Goal: Task Accomplishment & Management: Manage account settings

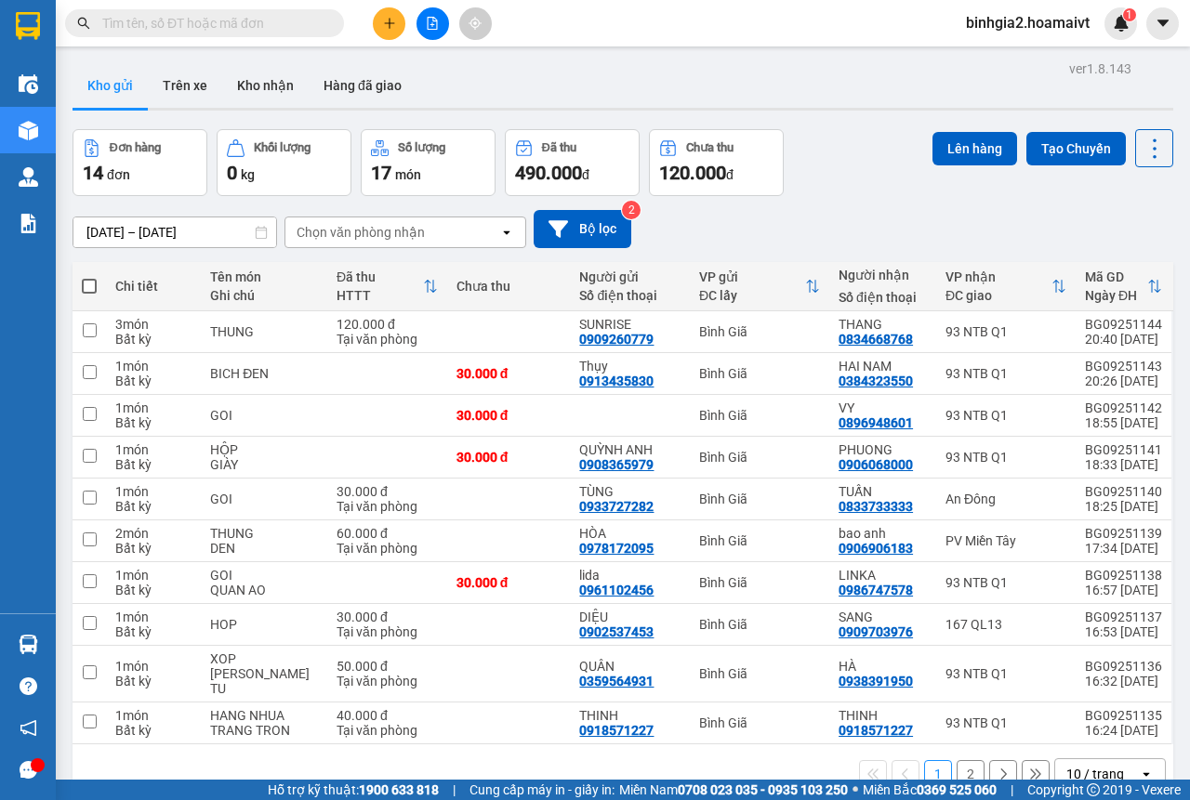
click at [1007, 20] on span "binhgia2.hoamaivt" at bounding box center [1027, 22] width 153 height 23
click at [999, 62] on span "Đăng xuất" at bounding box center [1036, 57] width 114 height 20
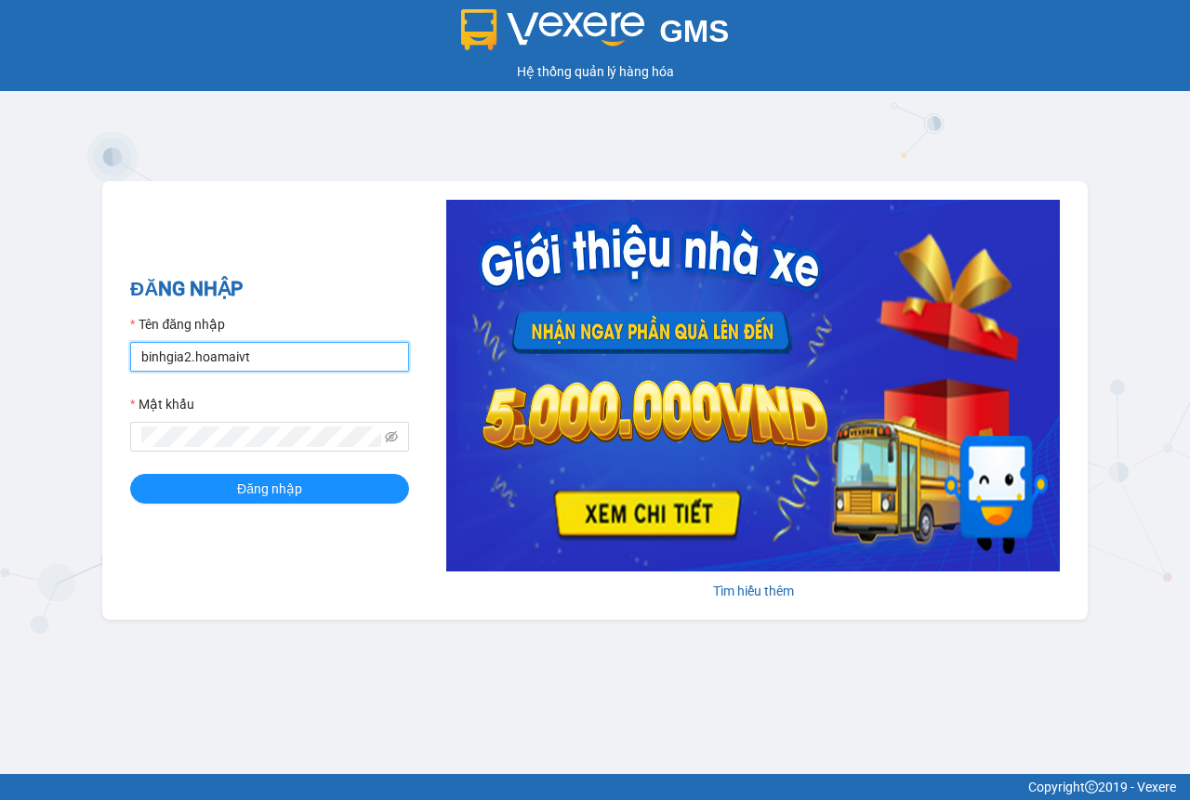
click at [262, 352] on input "binhgia2.hoamaivt" at bounding box center [269, 357] width 279 height 30
type input "binhgia1.hoamaivt"
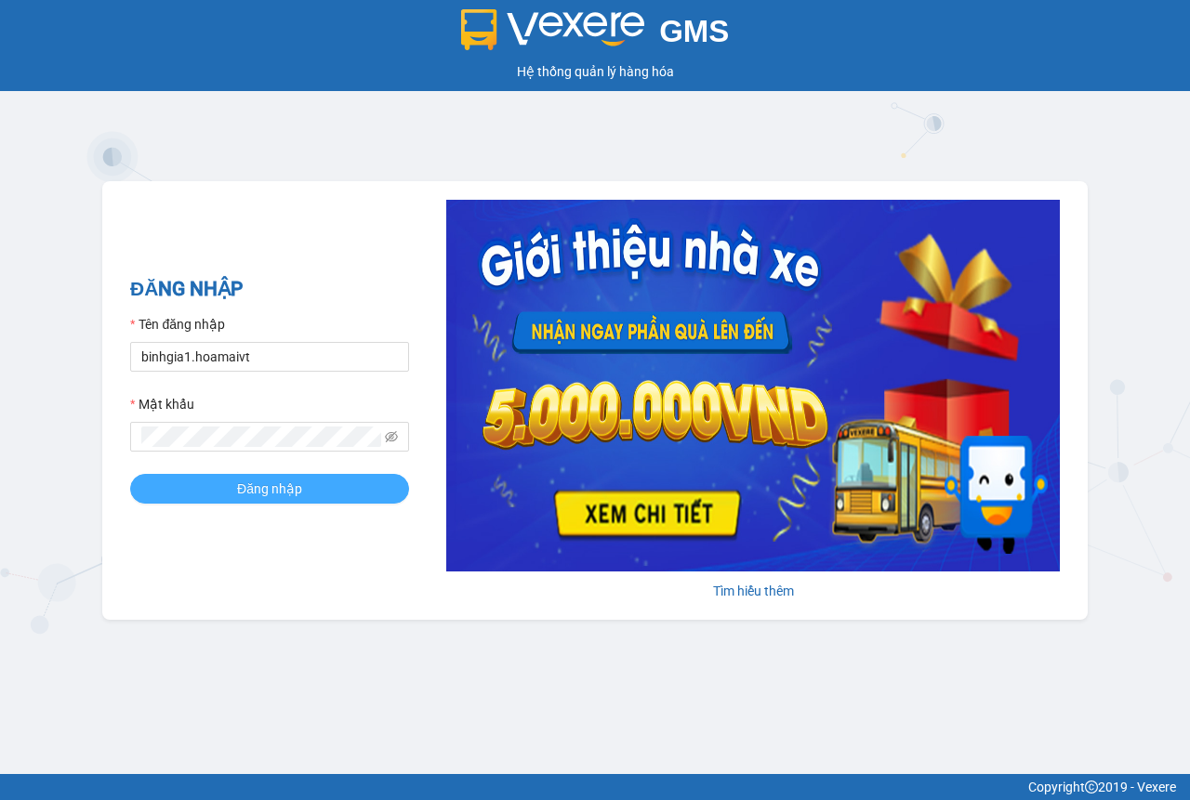
click at [280, 482] on span "Đăng nhập" at bounding box center [269, 489] width 65 height 20
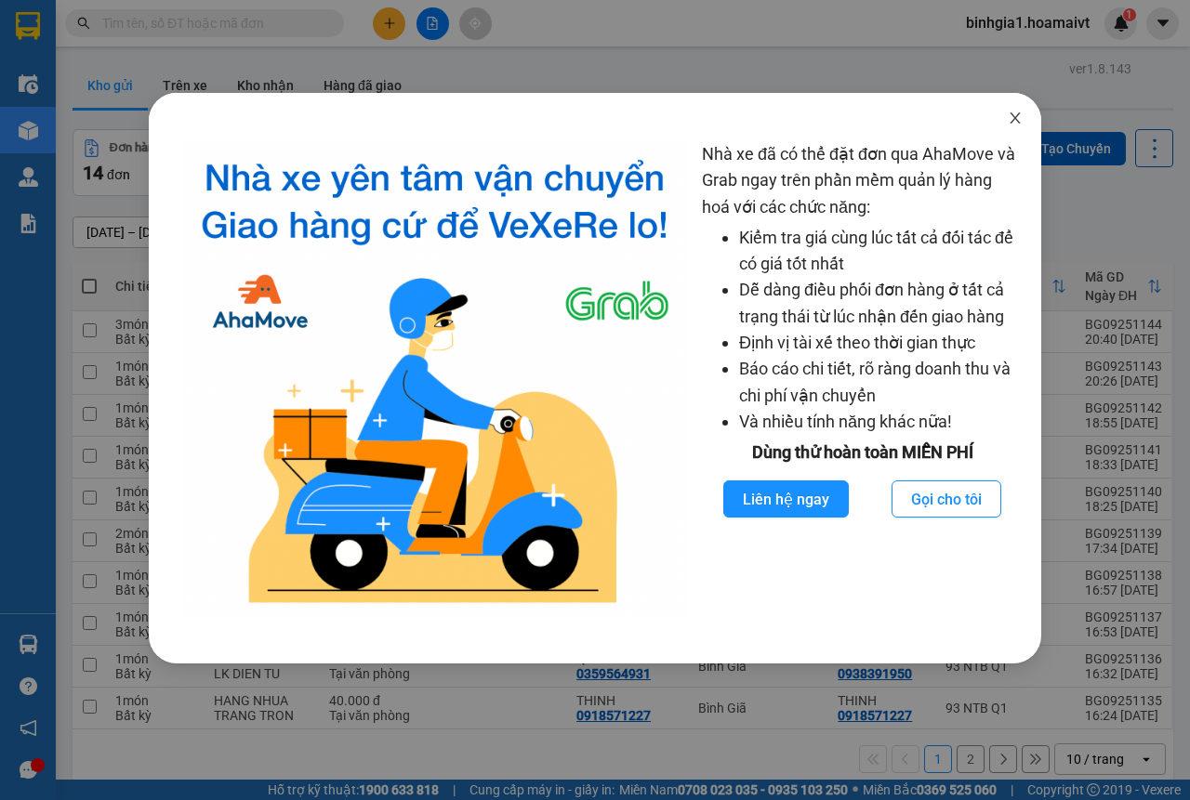
click at [1020, 125] on icon "close" at bounding box center [1014, 118] width 15 height 15
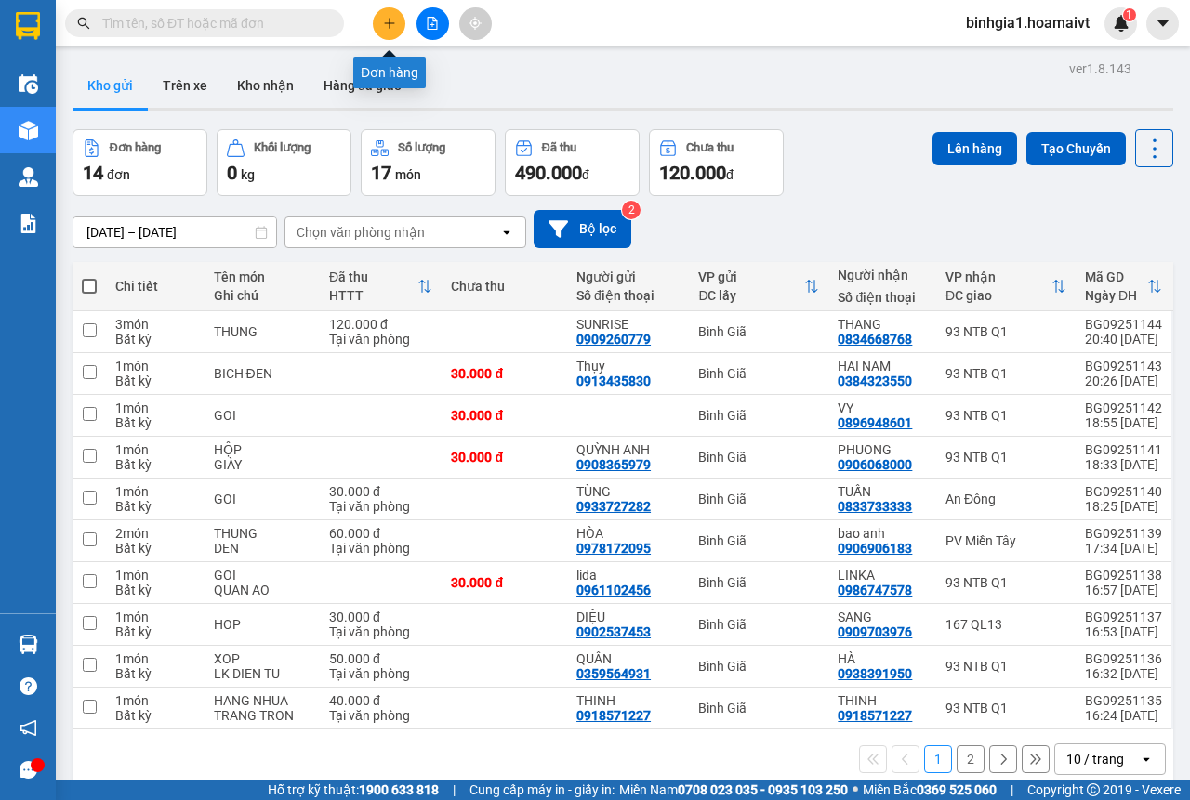
click at [383, 21] on icon "plus" at bounding box center [389, 23] width 13 height 13
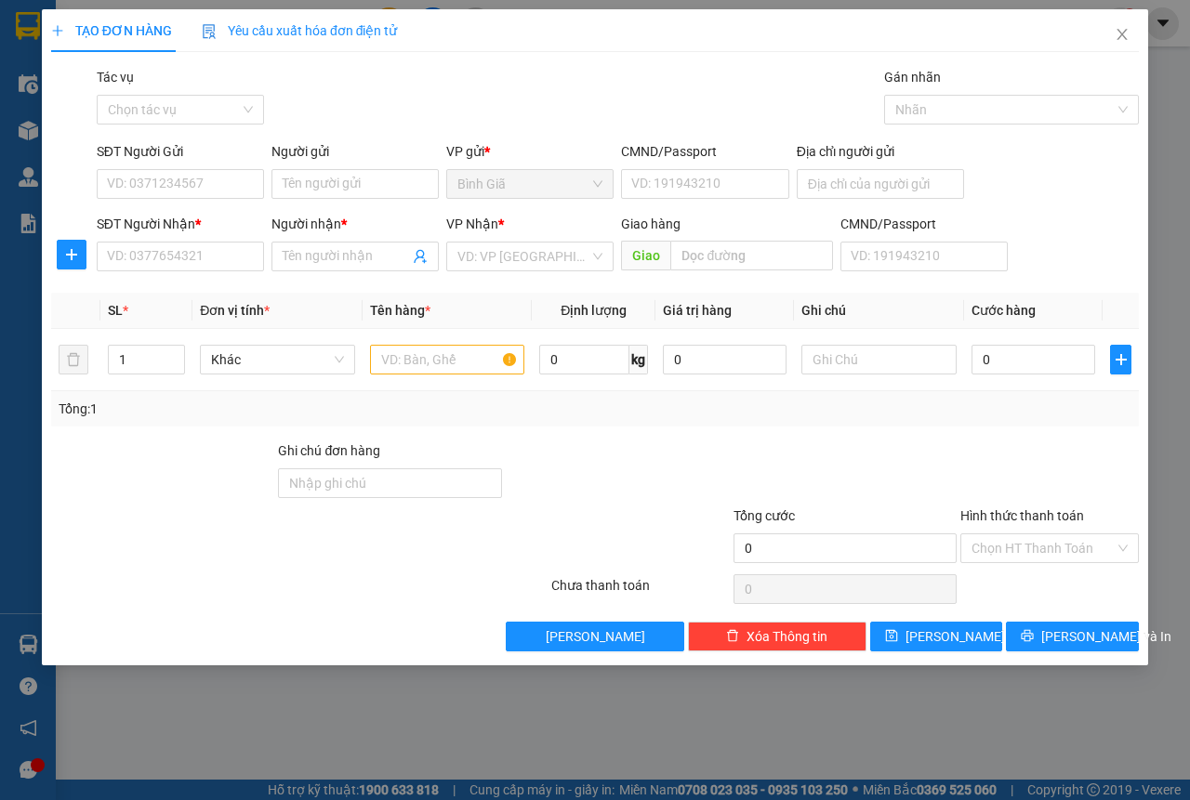
click at [172, 234] on div "SĐT Người Nhận *" at bounding box center [180, 228] width 167 height 28
click at [170, 257] on input "SĐT Người Nhận *" at bounding box center [180, 257] width 167 height 30
click at [147, 287] on div "0816803070 - BỬU" at bounding box center [180, 293] width 145 height 20
type input "0816803070"
type input "BỬU"
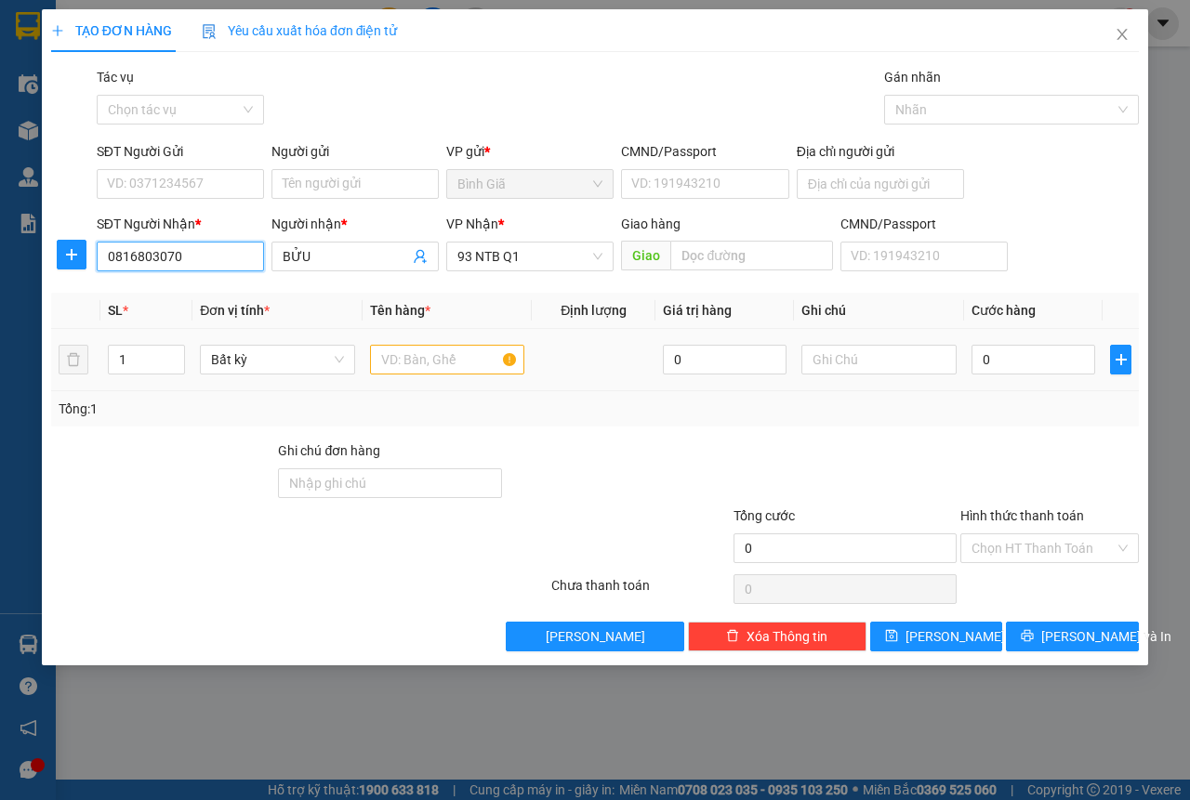
type input "0816803070"
click at [417, 370] on input "text" at bounding box center [447, 360] width 155 height 30
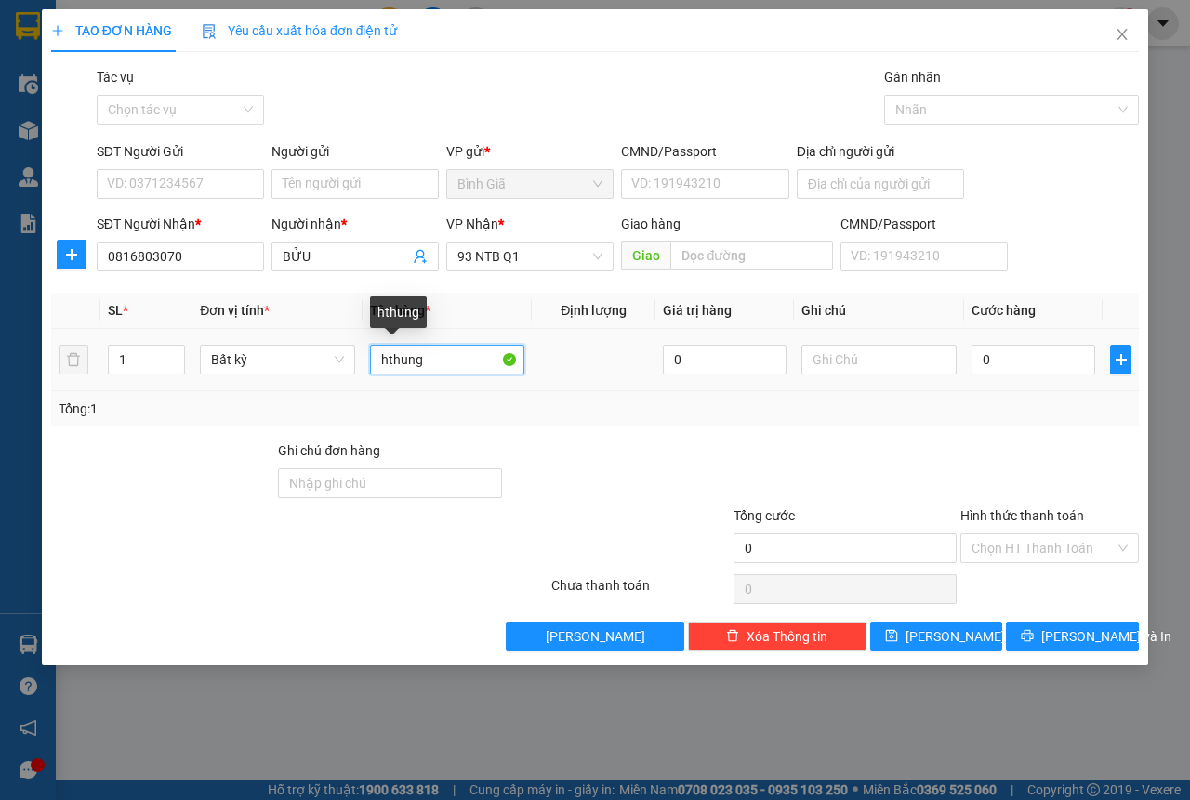
click at [391, 358] on input "hthung" at bounding box center [447, 360] width 155 height 30
click at [388, 372] on input "hthung" at bounding box center [447, 360] width 155 height 30
type input "thung"
click at [1046, 366] on input "0" at bounding box center [1033, 360] width 124 height 30
type input "3"
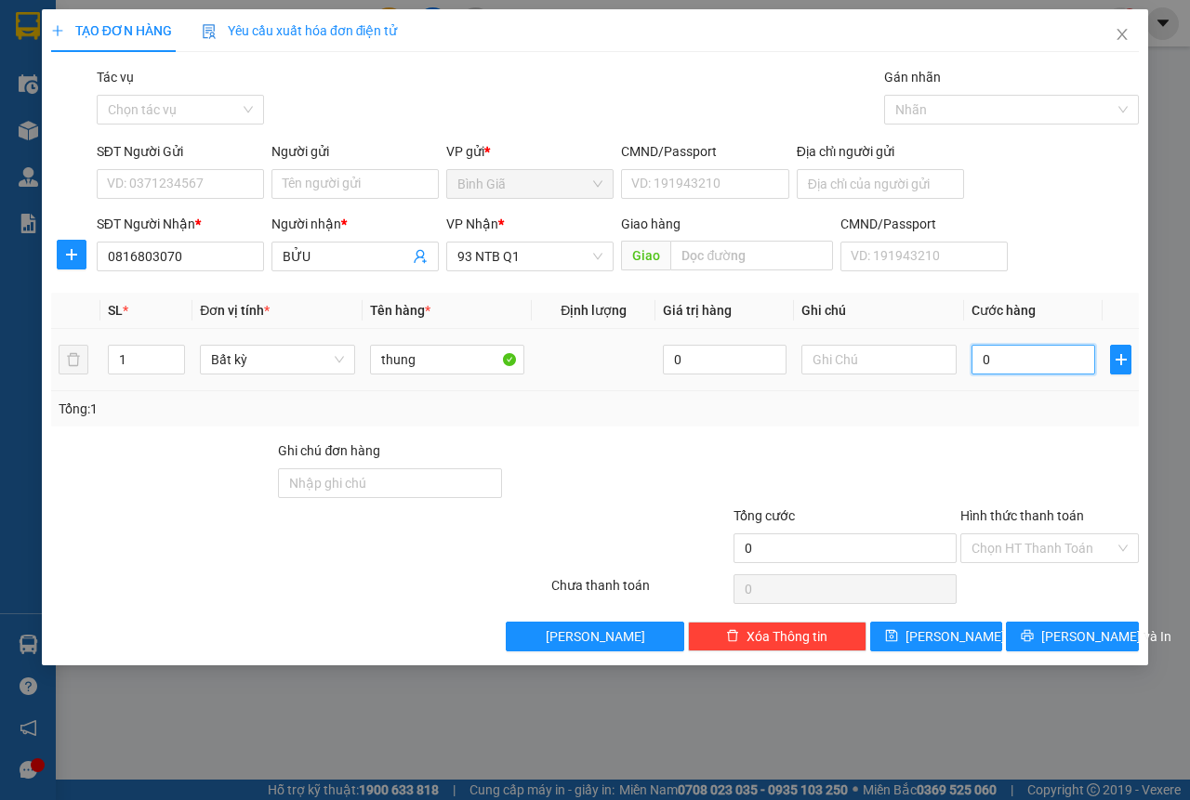
type input "3"
type input "30"
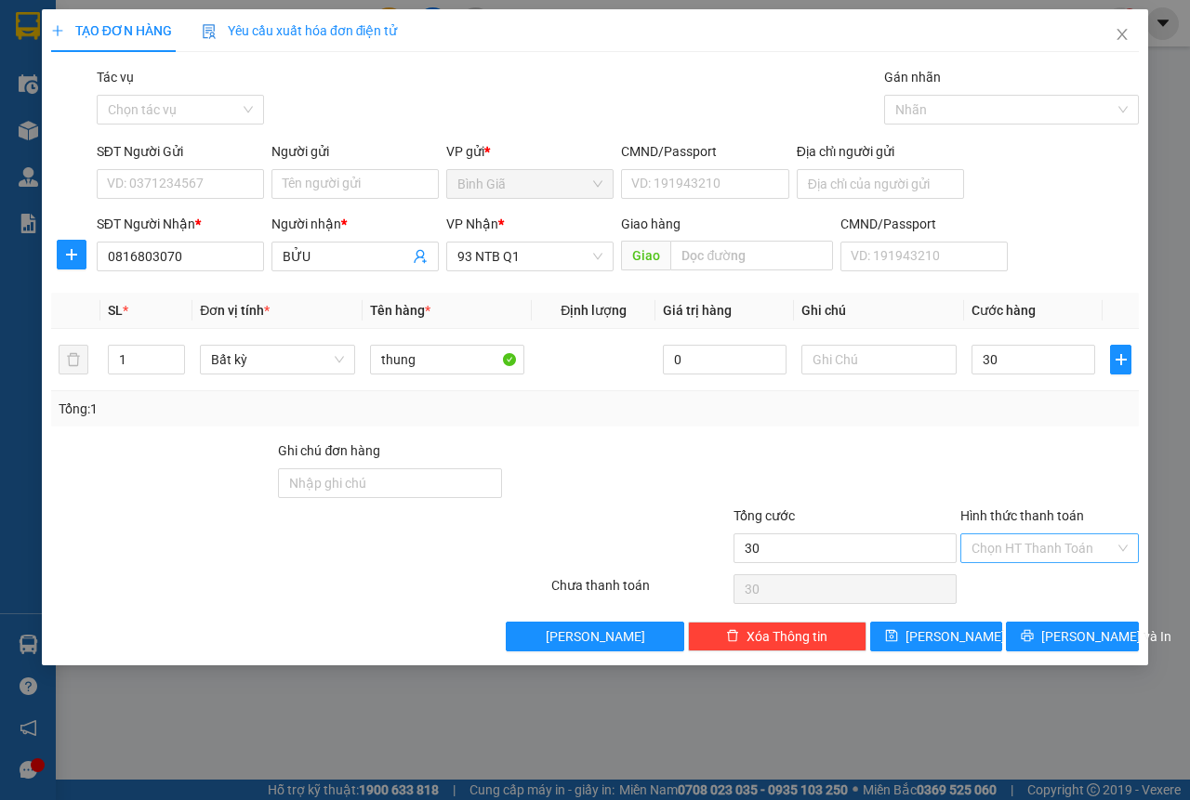
type input "30.000"
click at [1016, 542] on input "Hình thức thanh toán" at bounding box center [1042, 548] width 143 height 28
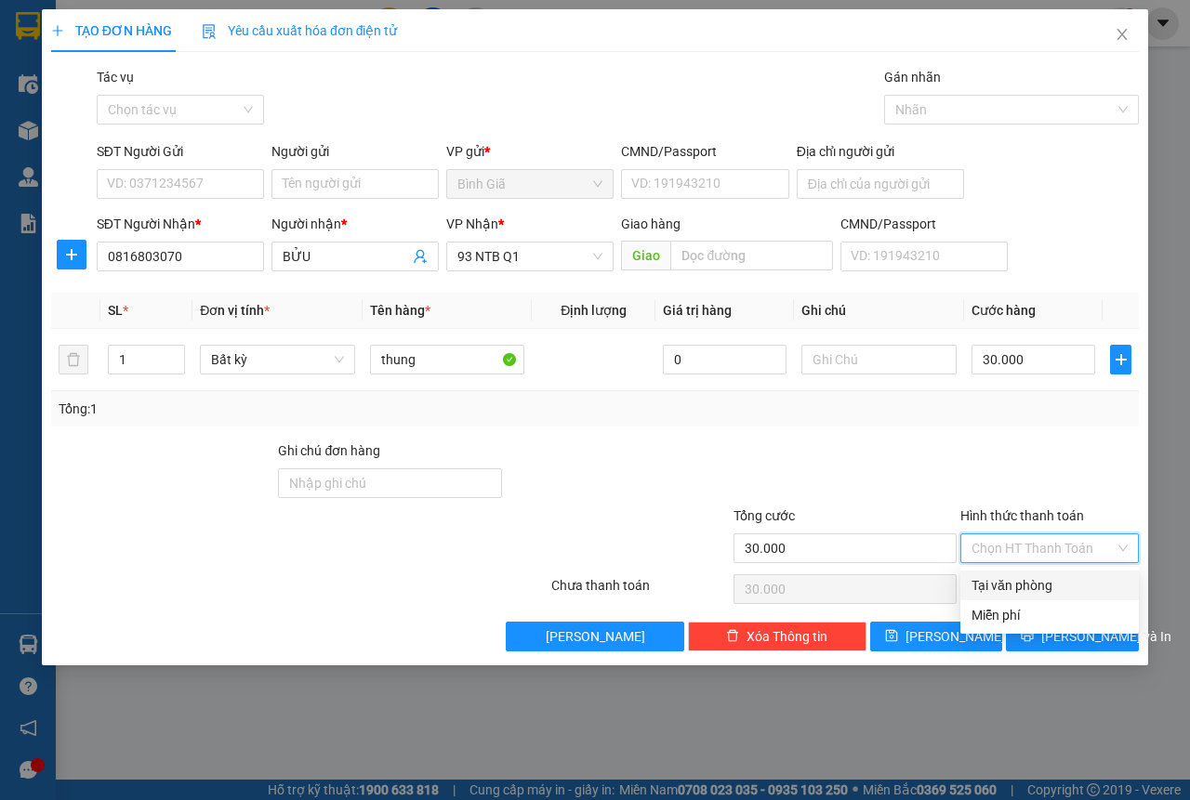
click at [1020, 575] on div "Tại văn phòng" at bounding box center [1049, 585] width 156 height 20
type input "0"
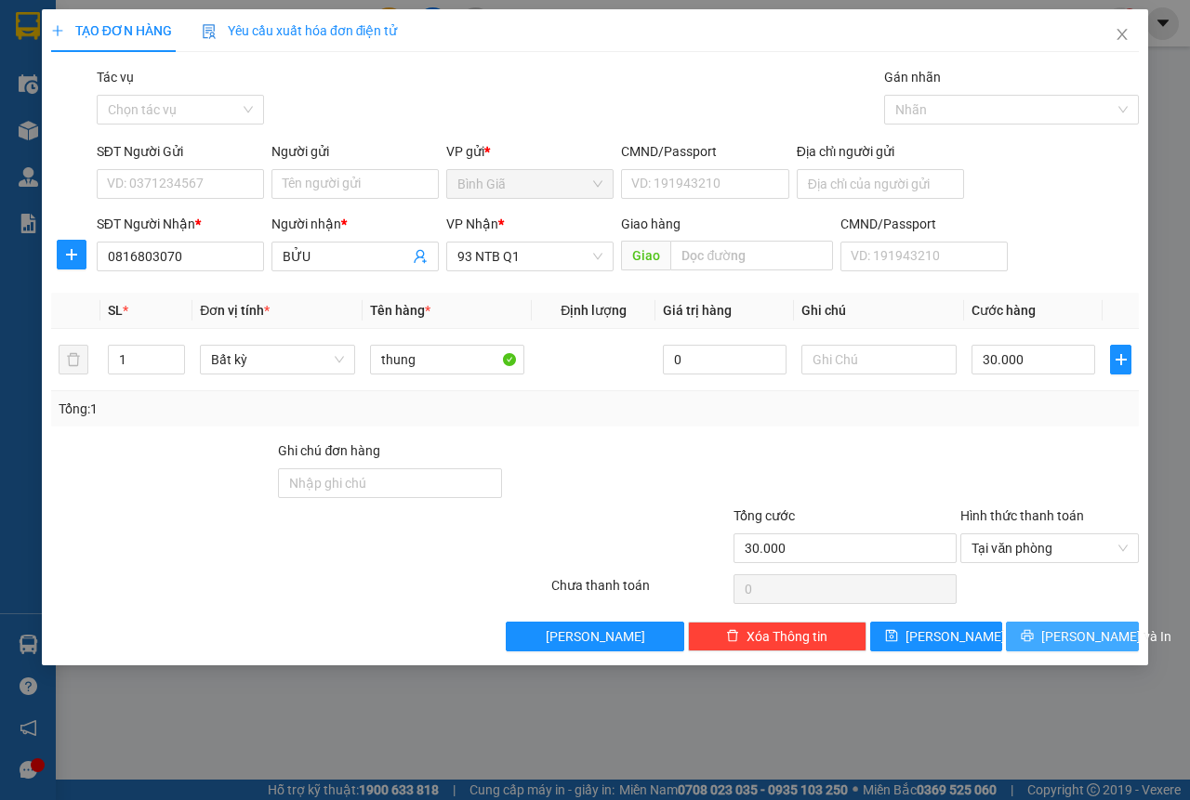
click at [1033, 638] on button "[PERSON_NAME] và In" at bounding box center [1072, 637] width 133 height 30
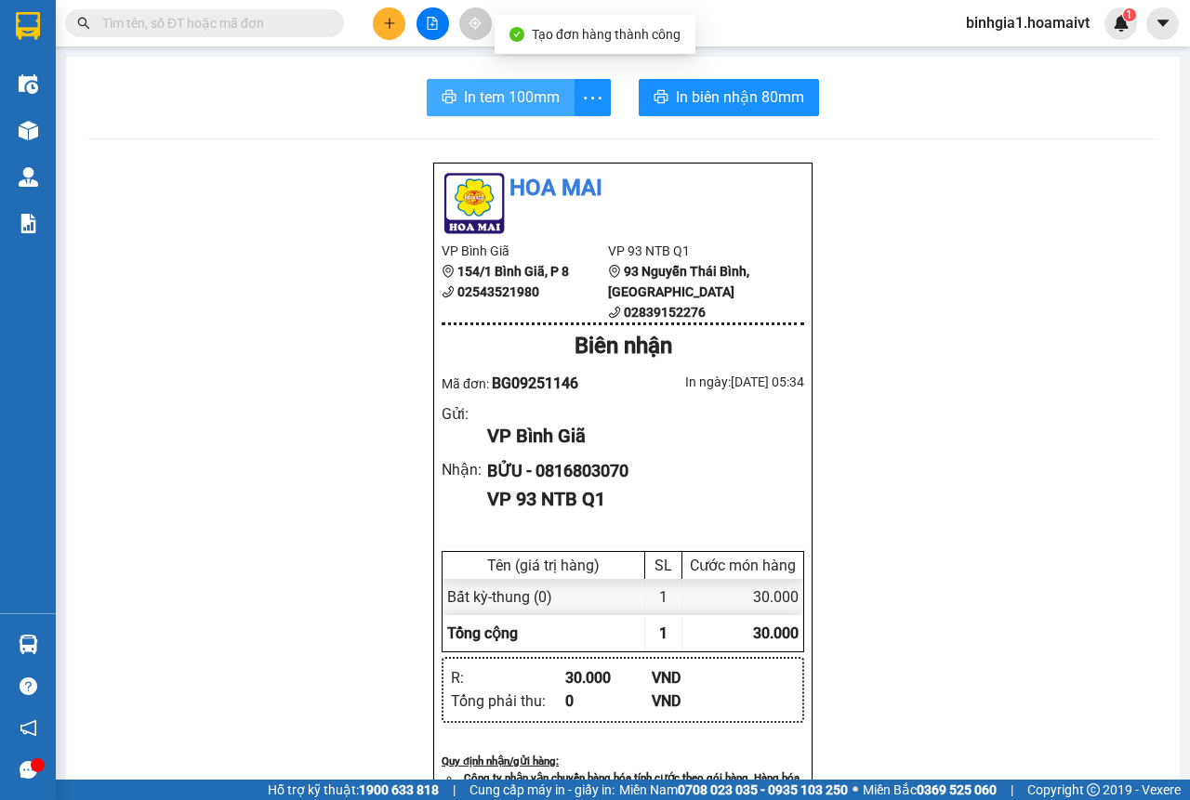
click at [508, 109] on span "In tem 100mm" at bounding box center [512, 97] width 96 height 23
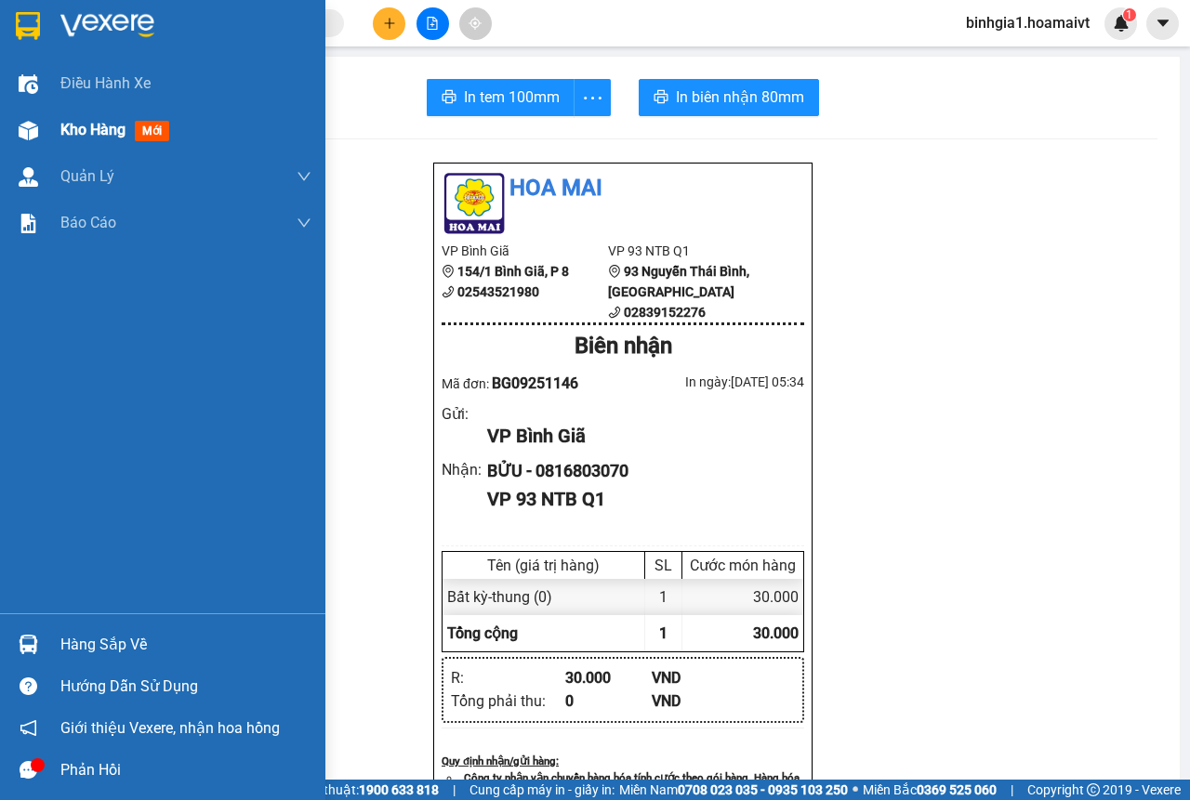
click at [72, 130] on span "Kho hàng" at bounding box center [92, 130] width 65 height 18
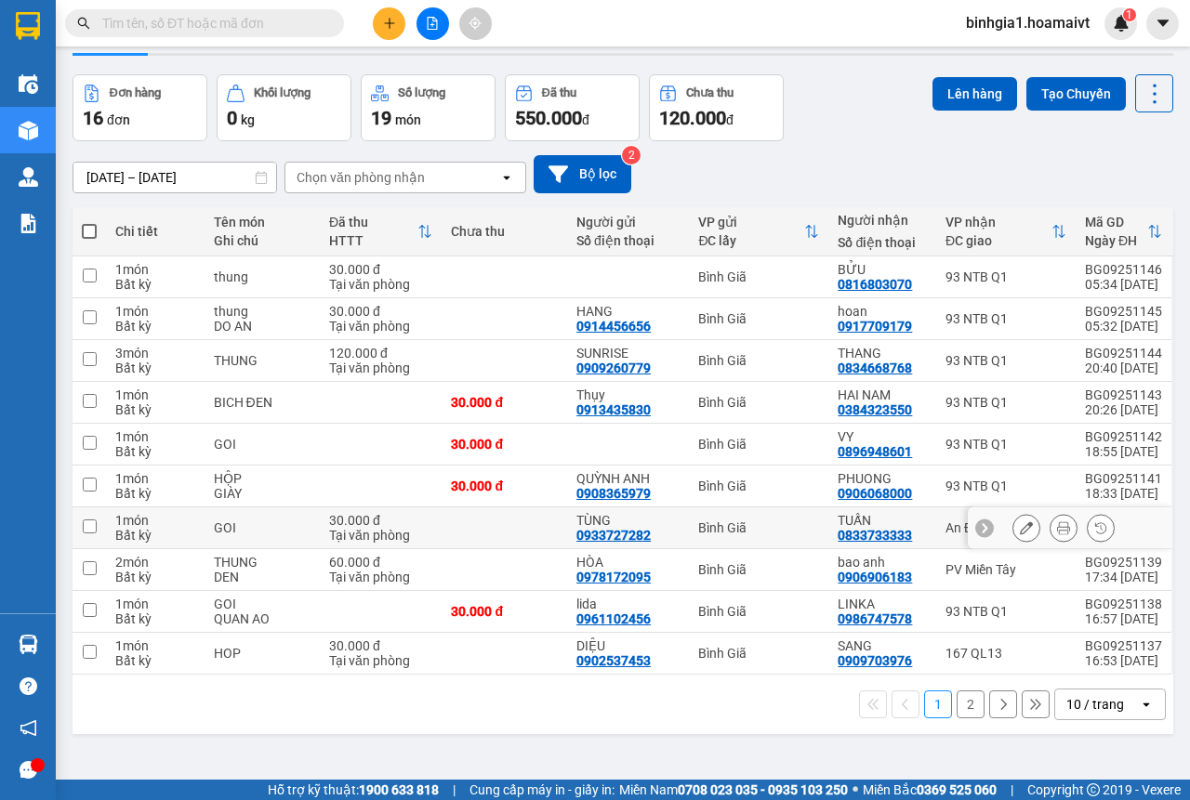
scroll to position [86, 0]
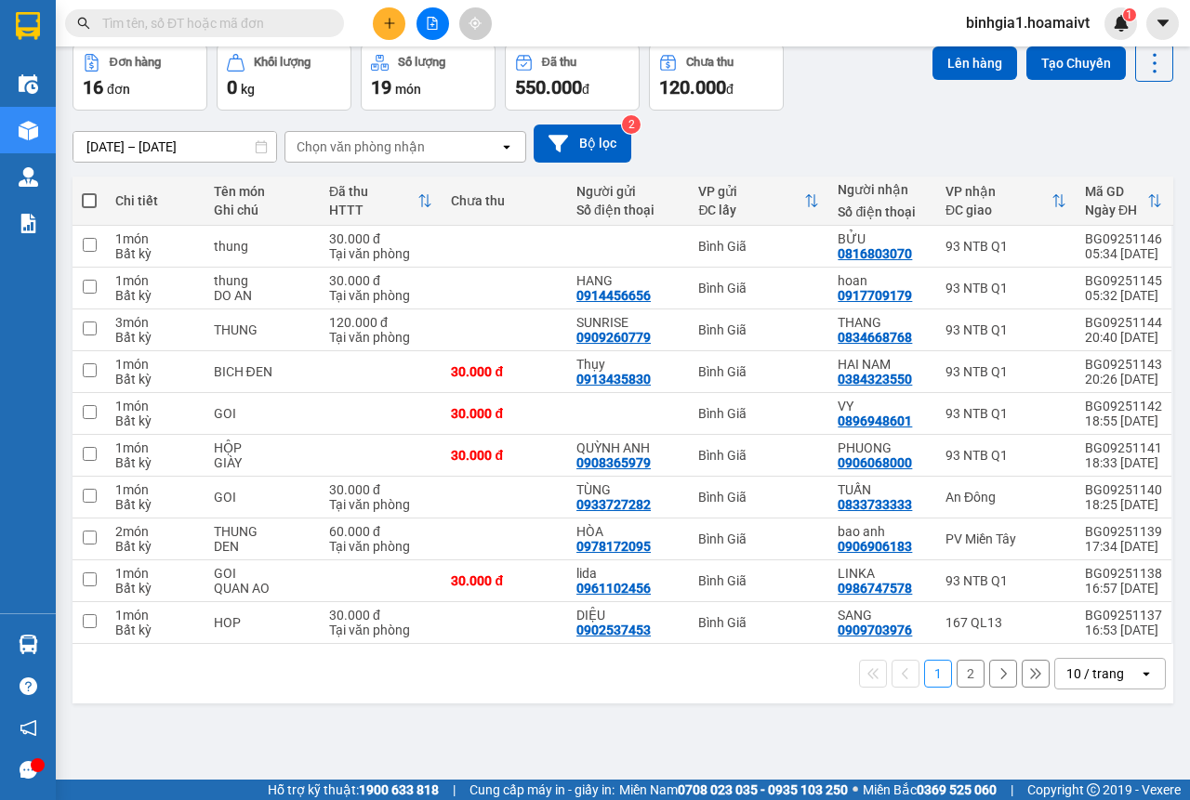
click at [1066, 667] on div "10 / trang" at bounding box center [1095, 673] width 58 height 19
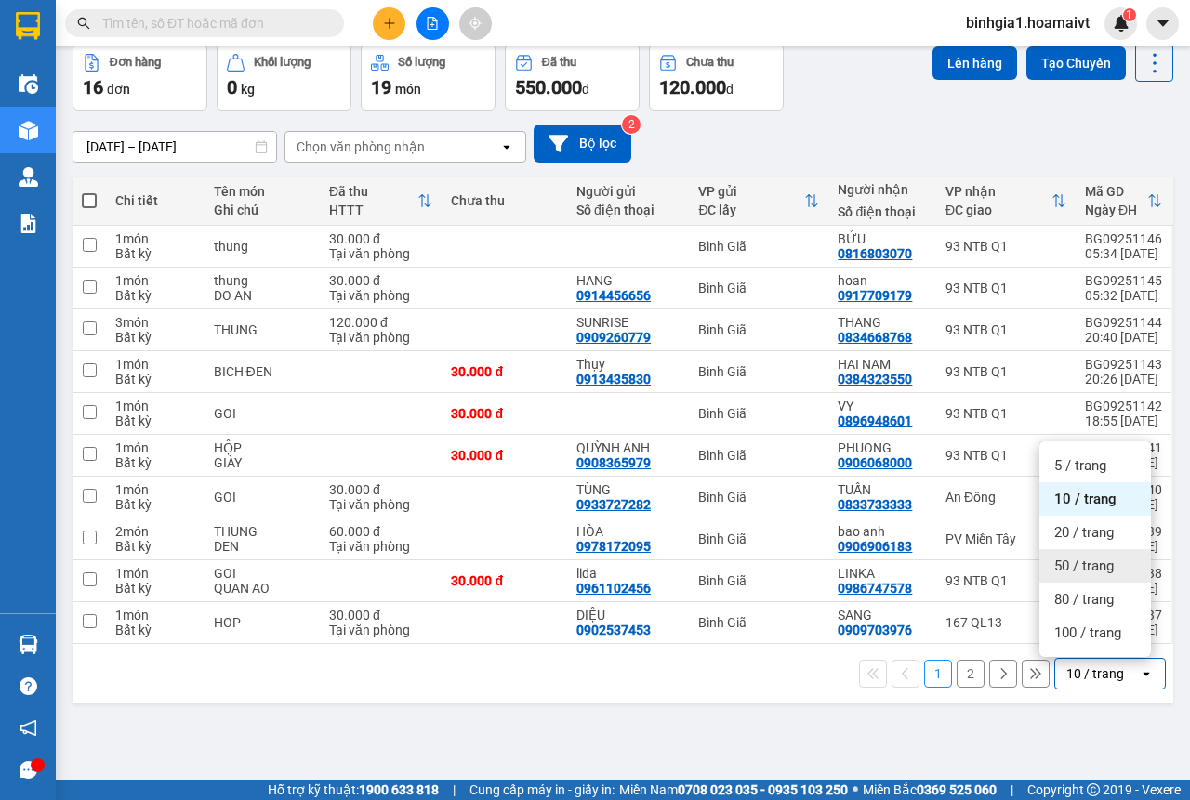
click at [1057, 565] on span "50 / trang" at bounding box center [1083, 566] width 59 height 19
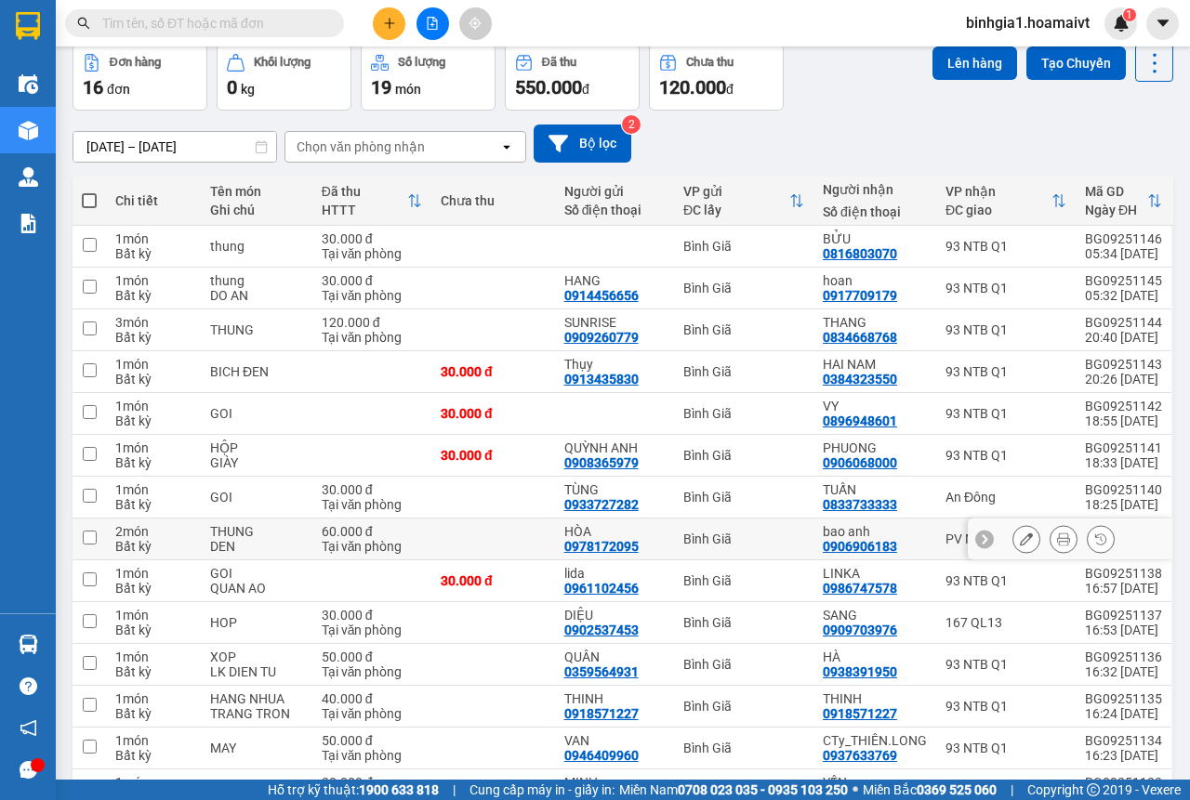
drag, startPoint x: 477, startPoint y: 541, endPoint x: 1117, endPoint y: 739, distance: 670.2
click at [517, 557] on td at bounding box center [493, 540] width 124 height 42
checkbox input "true"
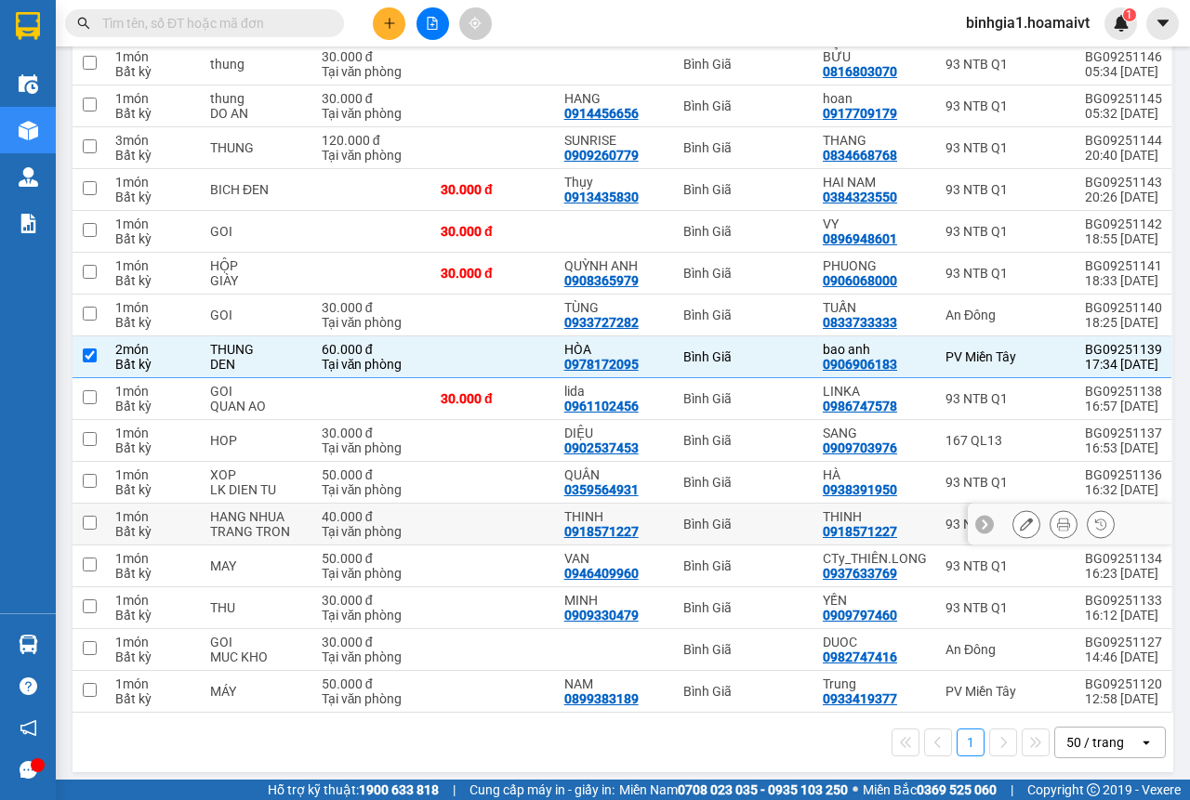
scroll to position [271, 0]
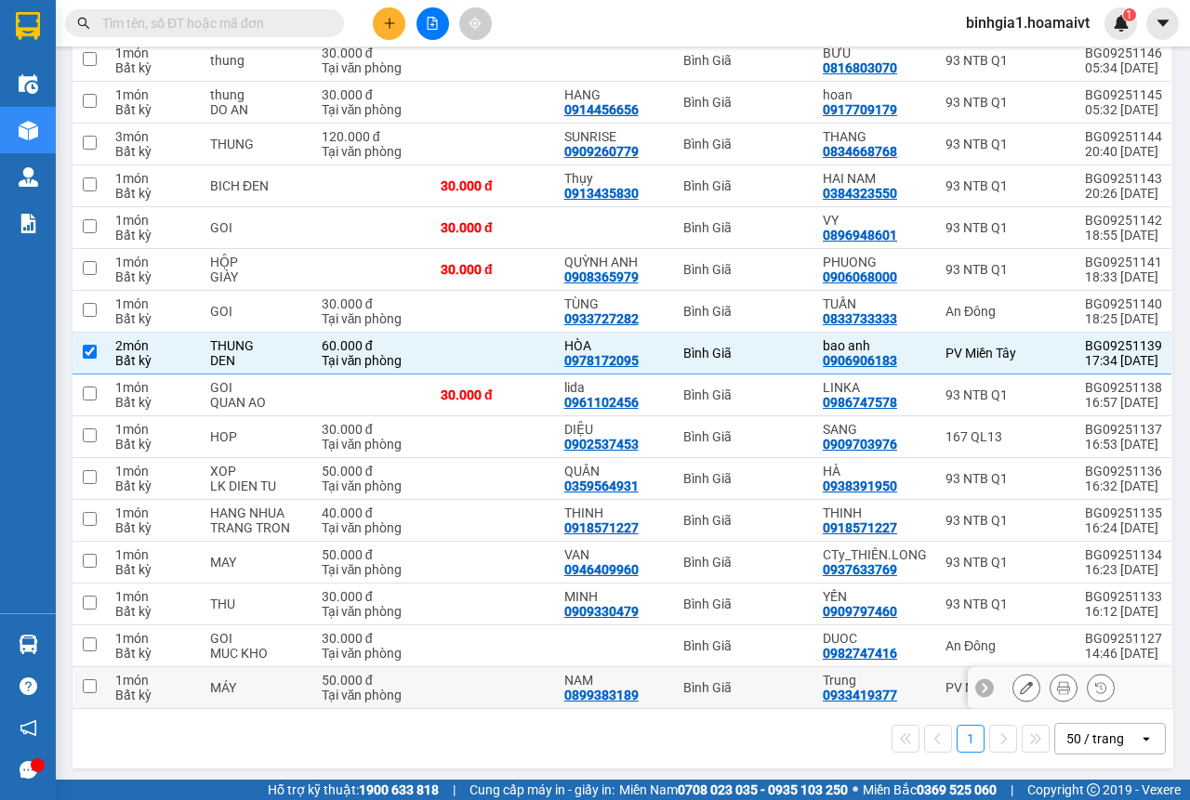
click at [503, 691] on td at bounding box center [493, 688] width 124 height 42
checkbox input "true"
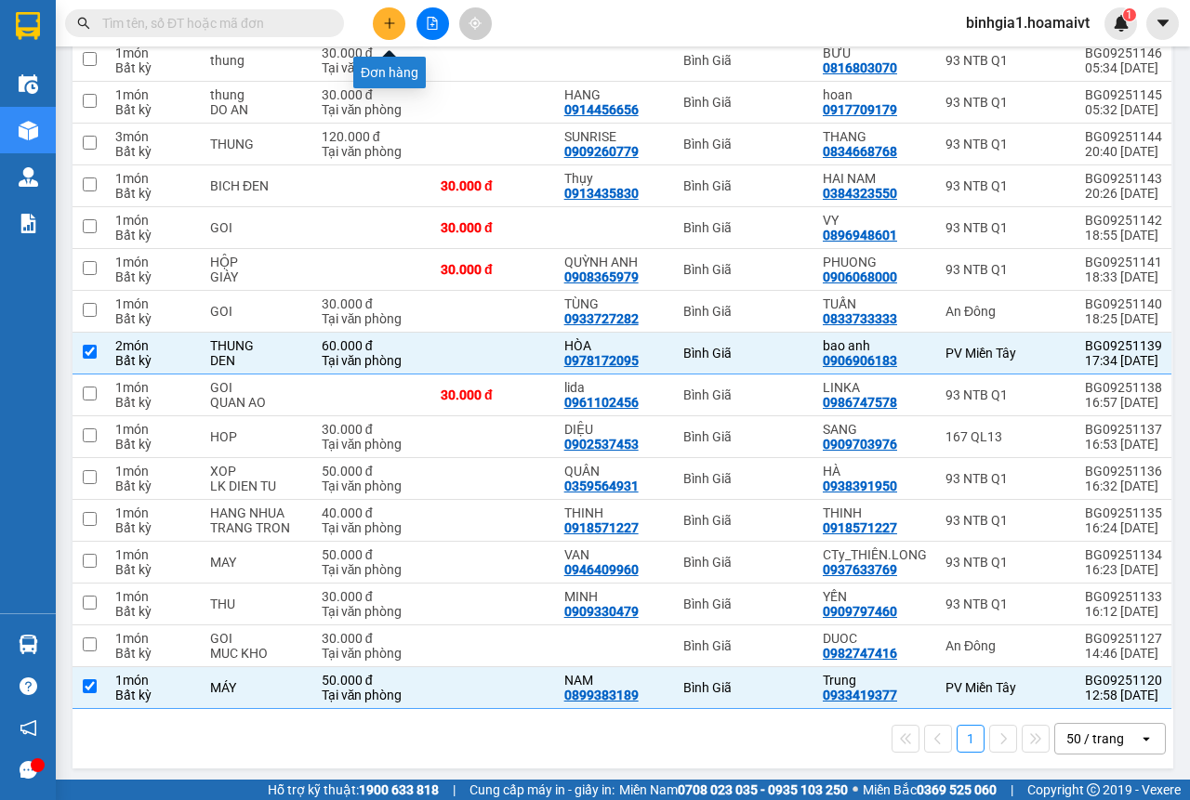
click at [388, 27] on icon "plus" at bounding box center [389, 23] width 13 height 13
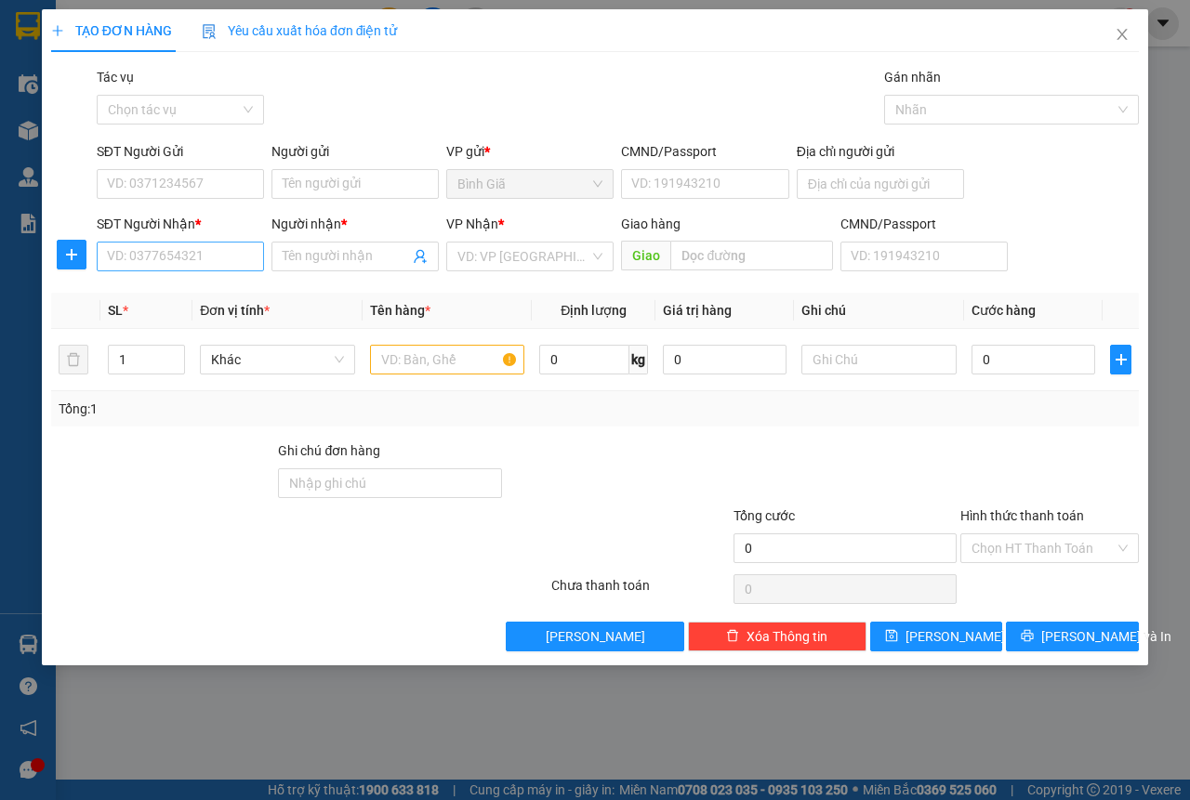
click at [203, 267] on div "SĐT Người Nhận * VD: 0377654321" at bounding box center [180, 246] width 167 height 65
click at [429, 119] on div "Gói vận chuyển * Tiêu chuẩn Tác vụ Chọn tác vụ Gán nhãn Nhãn" at bounding box center [617, 99] width 1049 height 65
click at [167, 260] on input "SĐT Người Nhận *" at bounding box center [180, 257] width 167 height 30
type input "0839558833"
drag, startPoint x: 193, startPoint y: 287, endPoint x: 191, endPoint y: 274, distance: 13.1
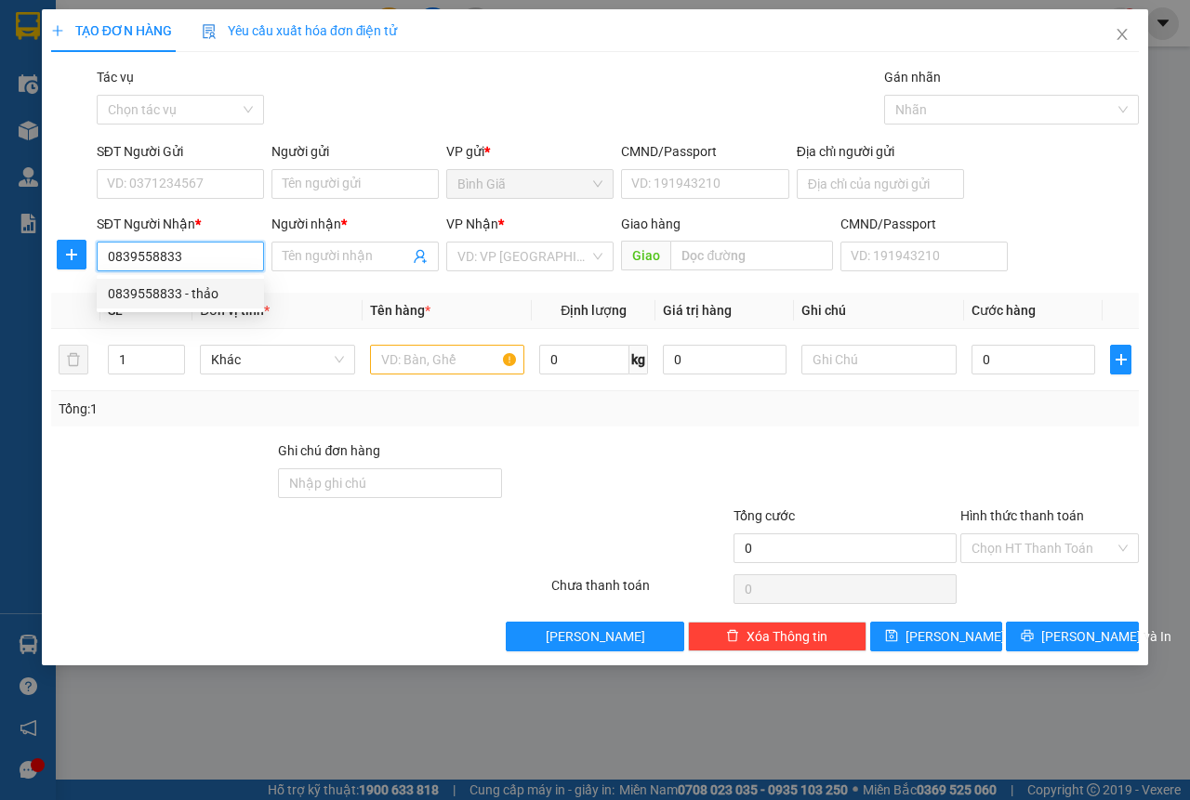
click at [191, 287] on div "0839558833 - thảo" at bounding box center [180, 293] width 145 height 20
type input "thảo"
type input "0839558833"
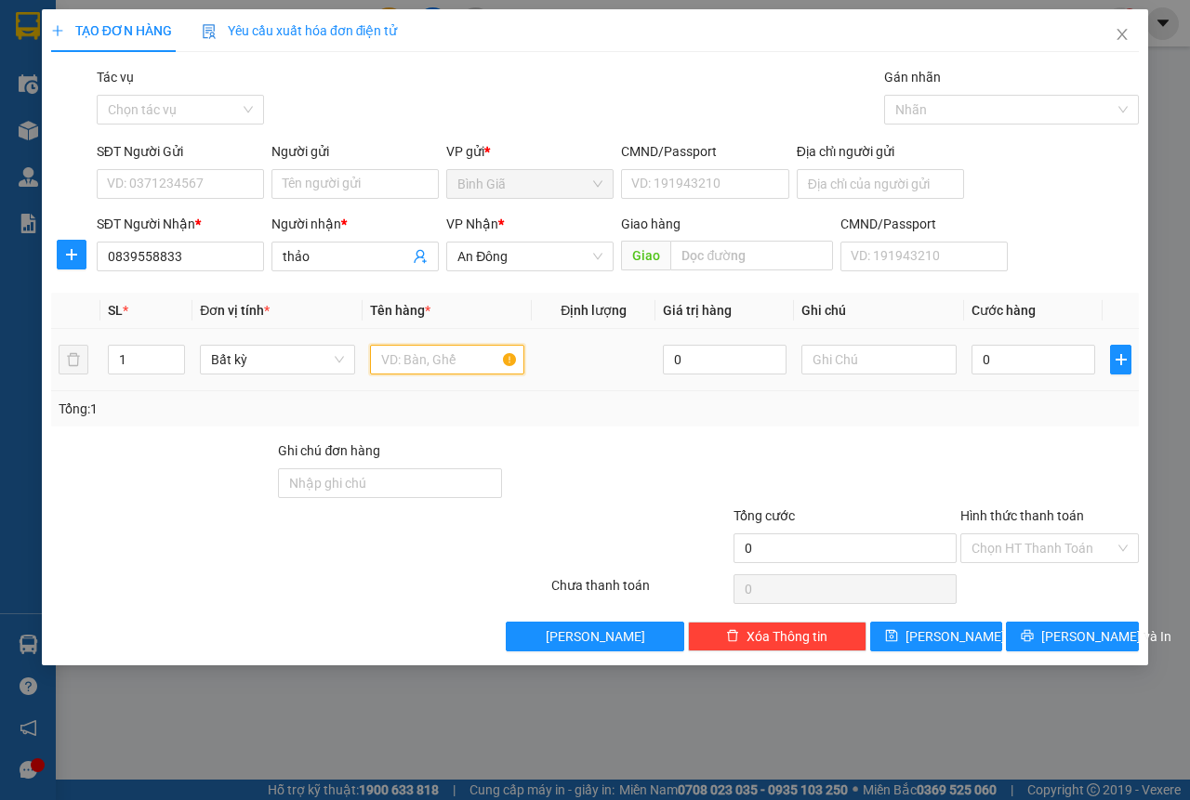
click at [420, 351] on input "text" at bounding box center [447, 360] width 155 height 30
type input "hop"
click at [1000, 358] on input "0" at bounding box center [1033, 360] width 124 height 30
type input "3"
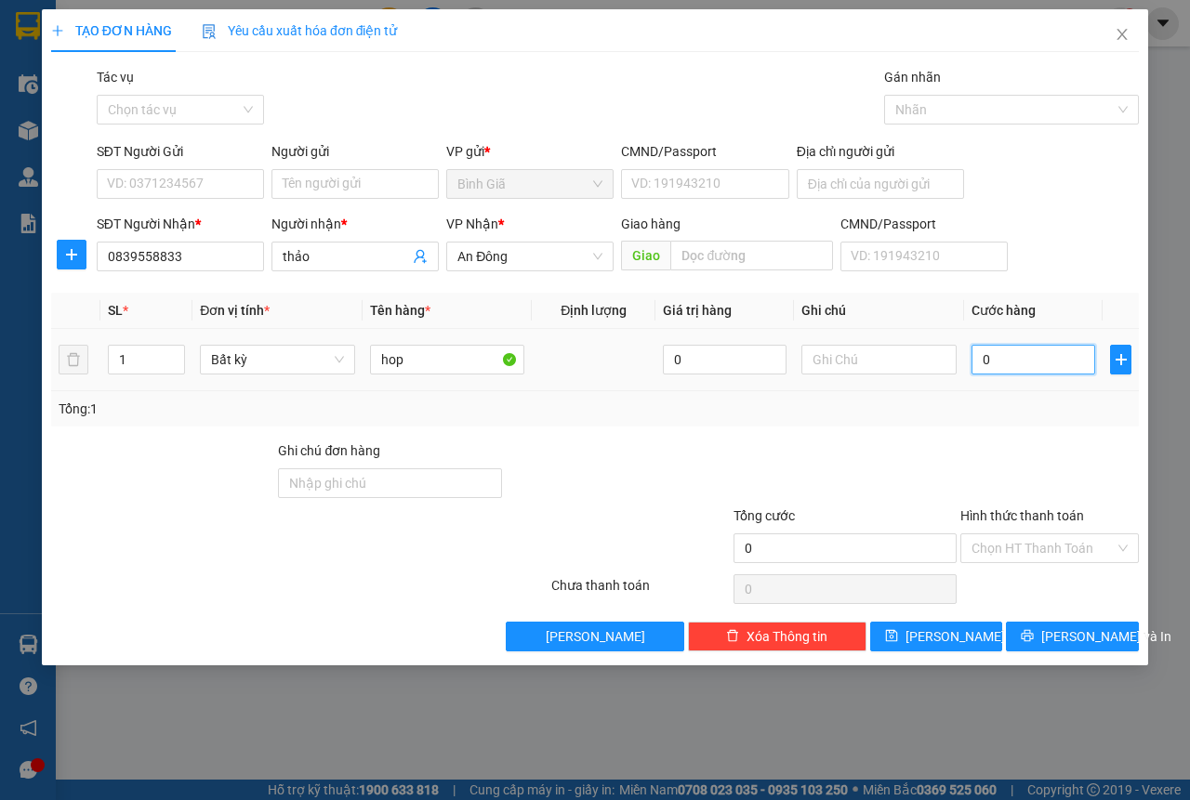
type input "3"
type input "30"
type input "30.000"
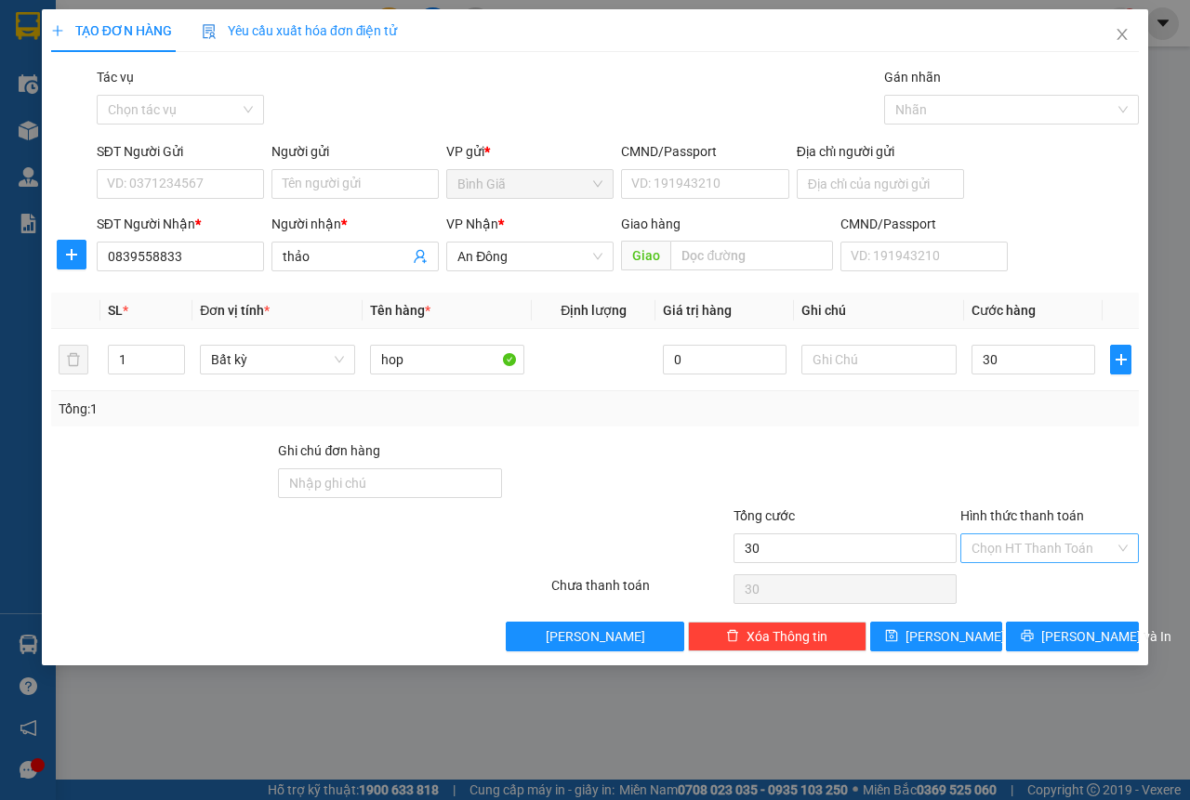
type input "30.000"
click at [1002, 554] on input "Hình thức thanh toán" at bounding box center [1042, 548] width 143 height 28
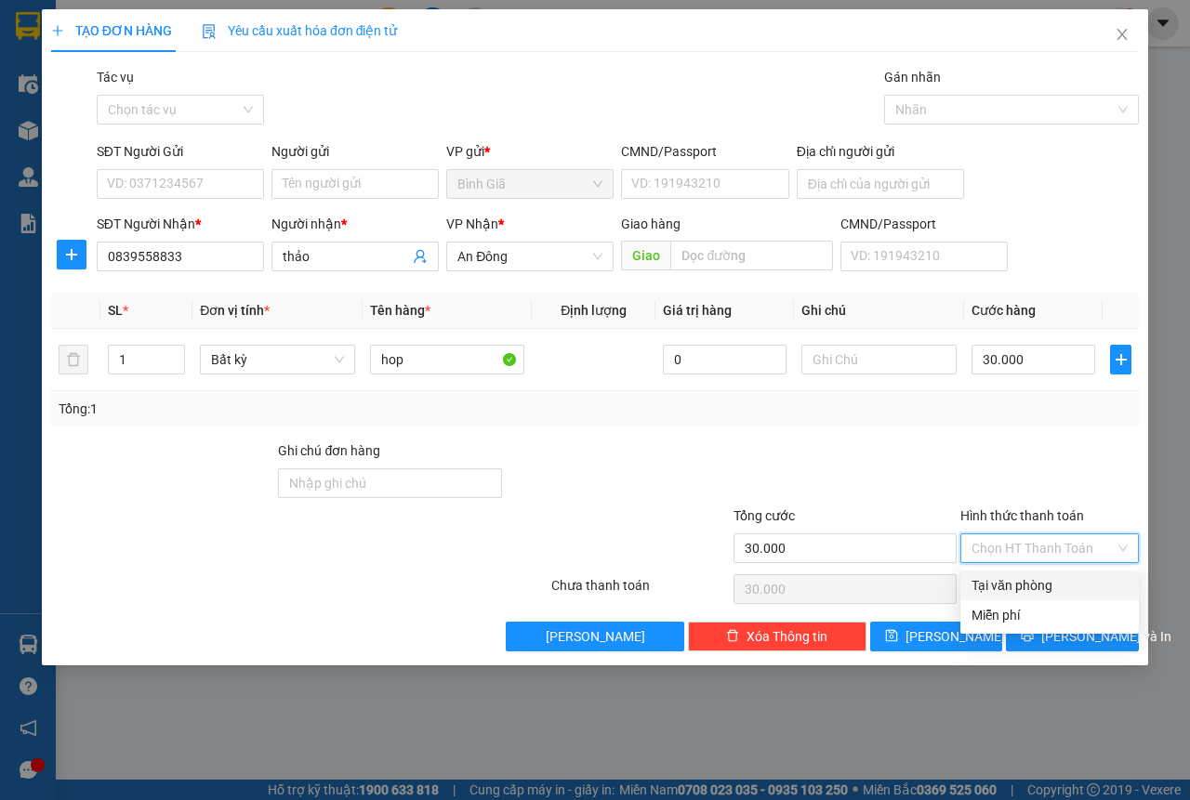
click at [1006, 591] on div "Tại văn phòng" at bounding box center [1049, 585] width 156 height 20
type input "0"
click at [1020, 625] on button "[PERSON_NAME] và In" at bounding box center [1072, 637] width 133 height 30
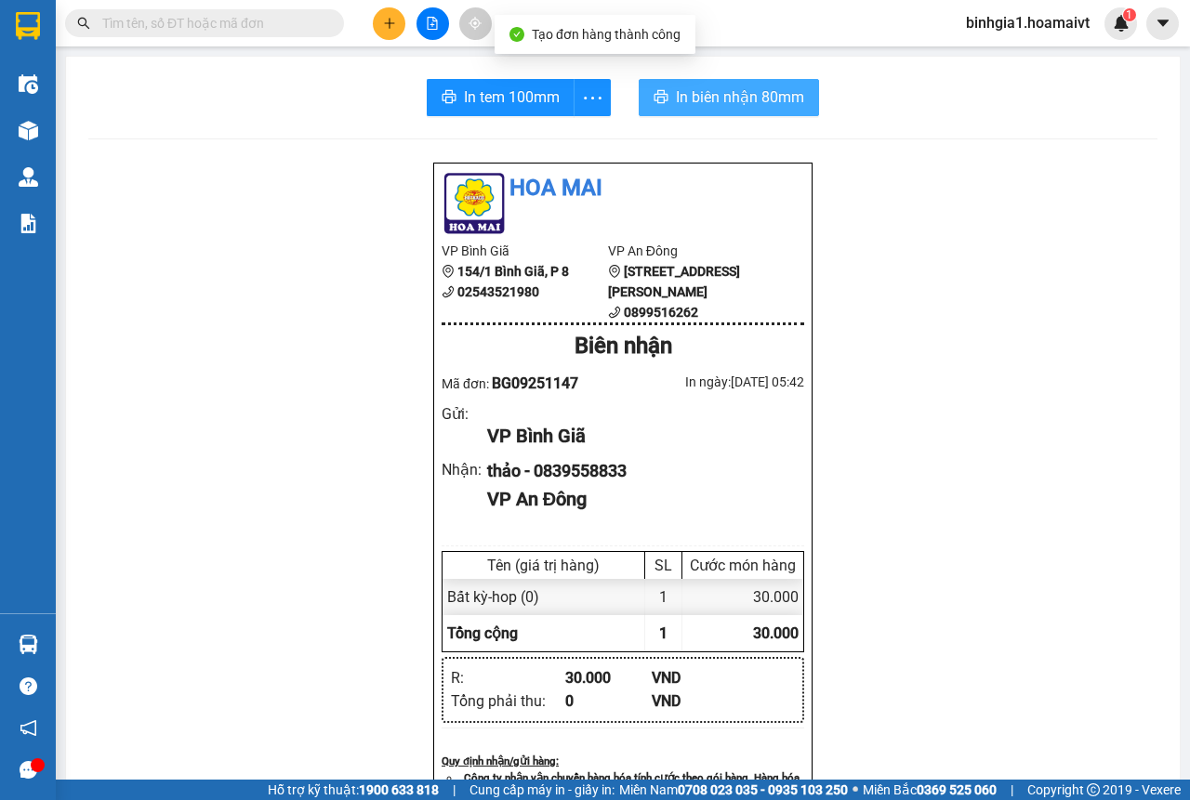
click at [702, 100] on span "In biên nhận 80mm" at bounding box center [740, 97] width 128 height 23
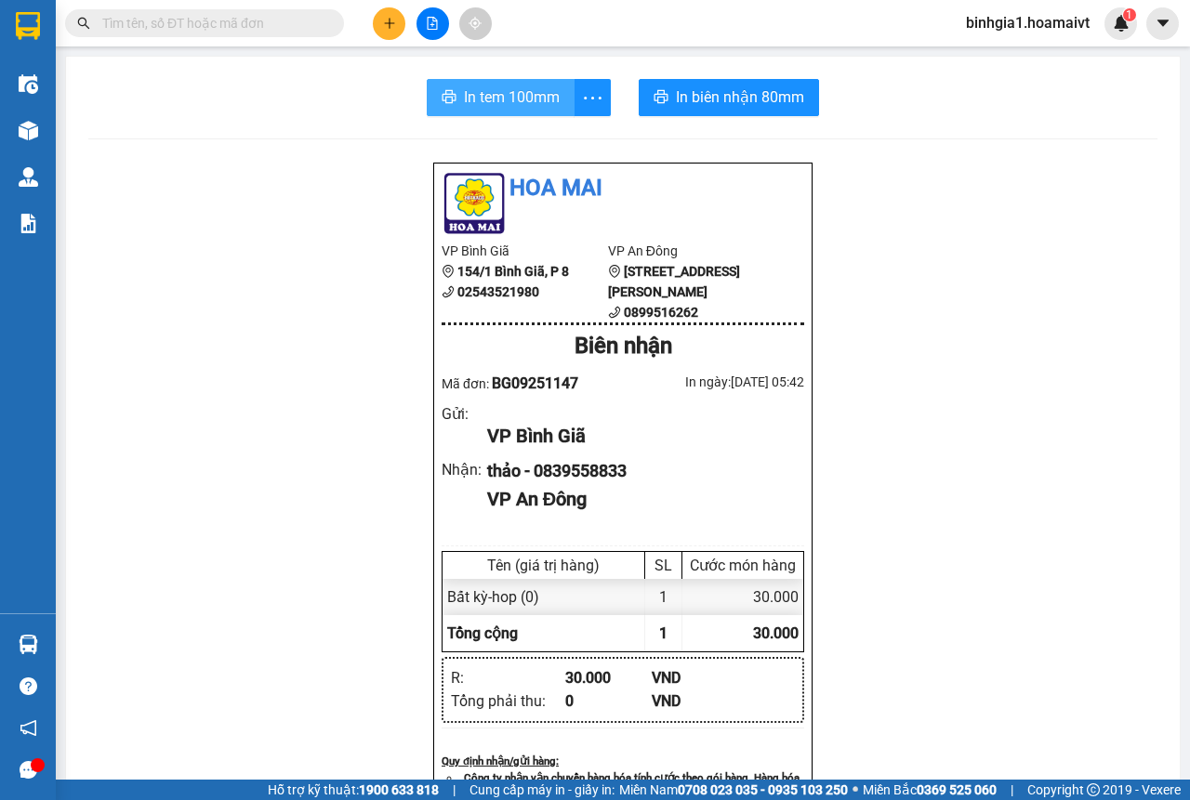
click at [478, 100] on span "In tem 100mm" at bounding box center [512, 97] width 96 height 23
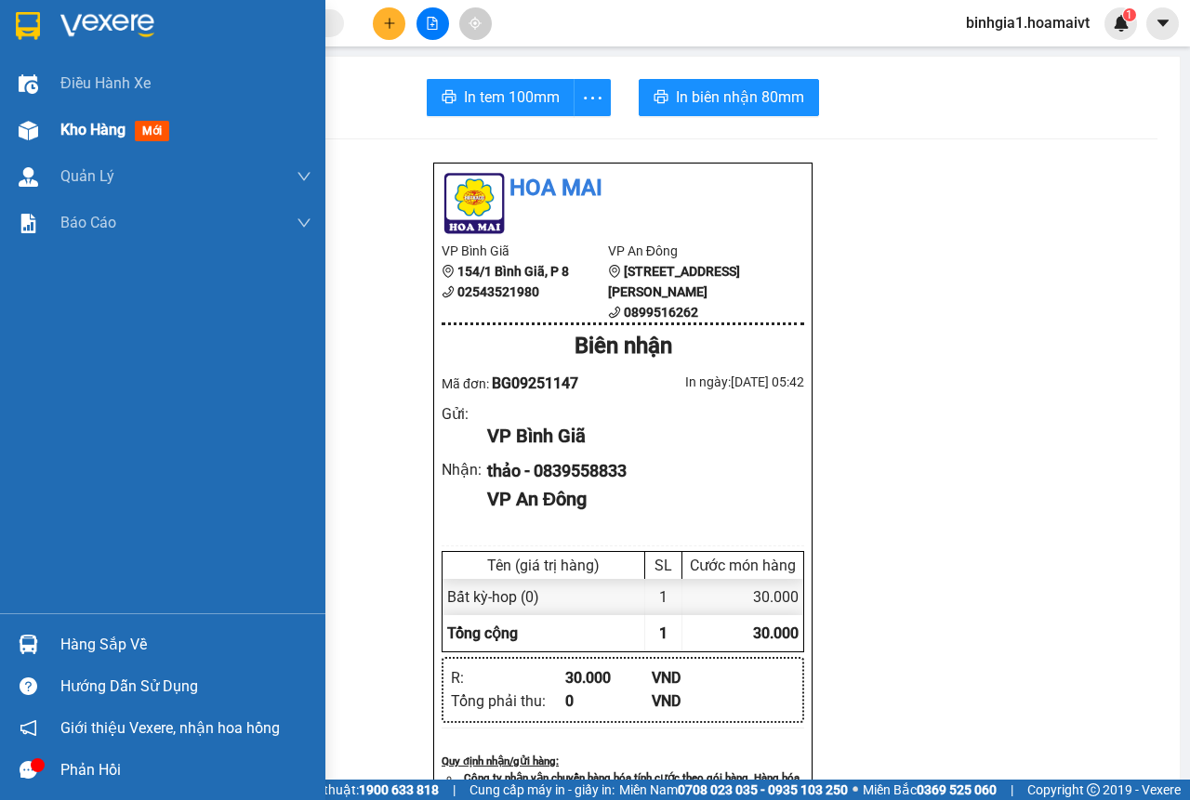
click at [102, 132] on span "Kho hàng" at bounding box center [92, 130] width 65 height 18
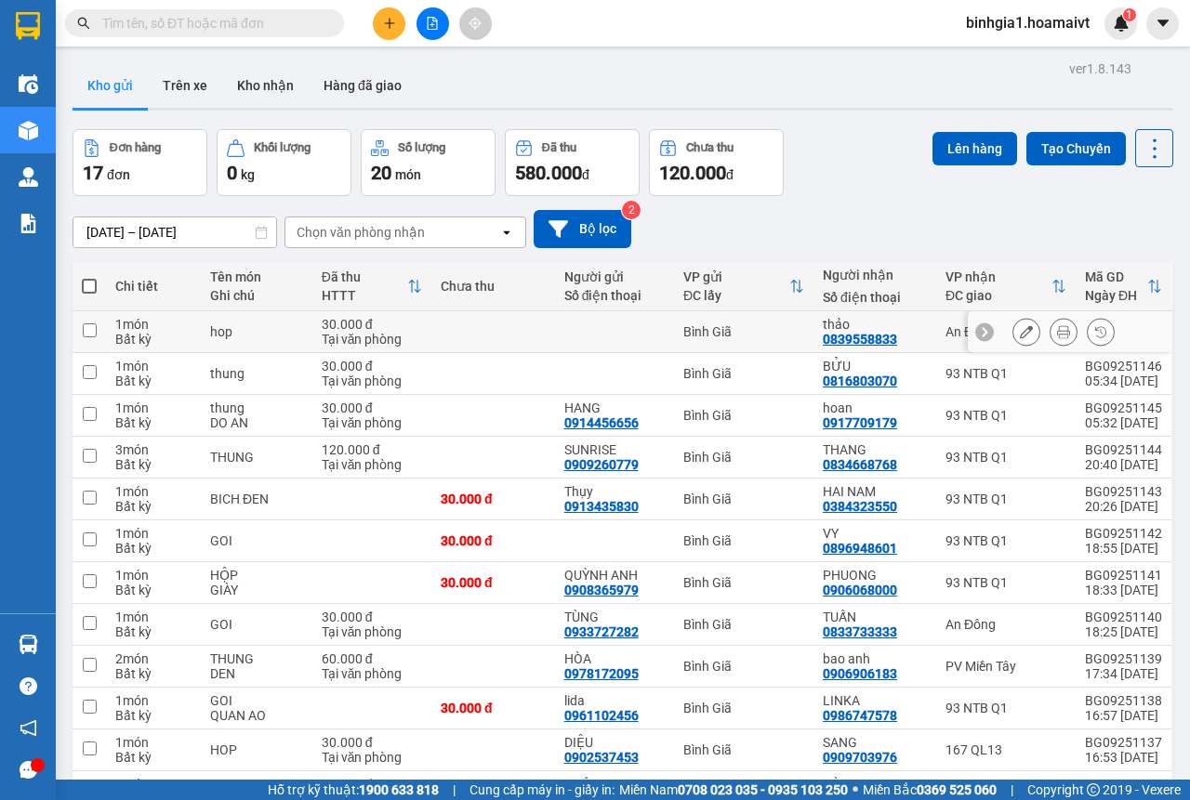
click at [502, 325] on td at bounding box center [493, 332] width 124 height 42
checkbox input "true"
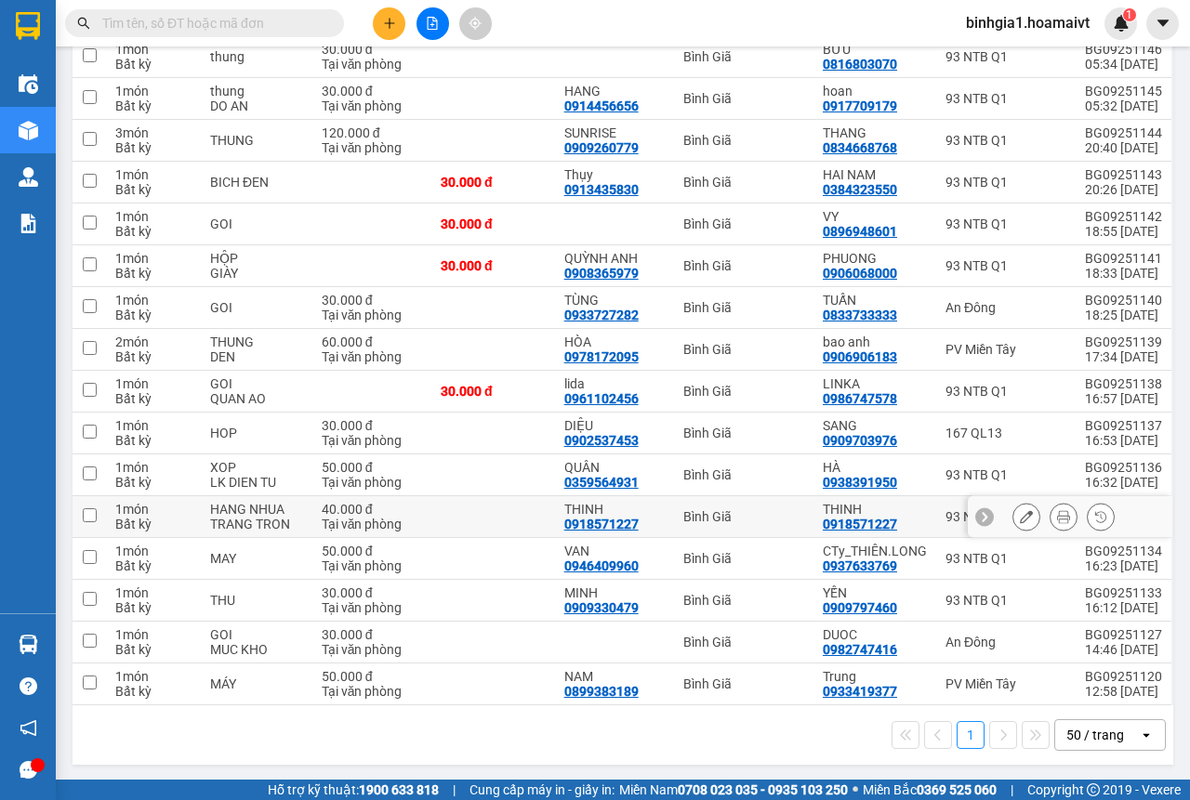
scroll to position [319, 0]
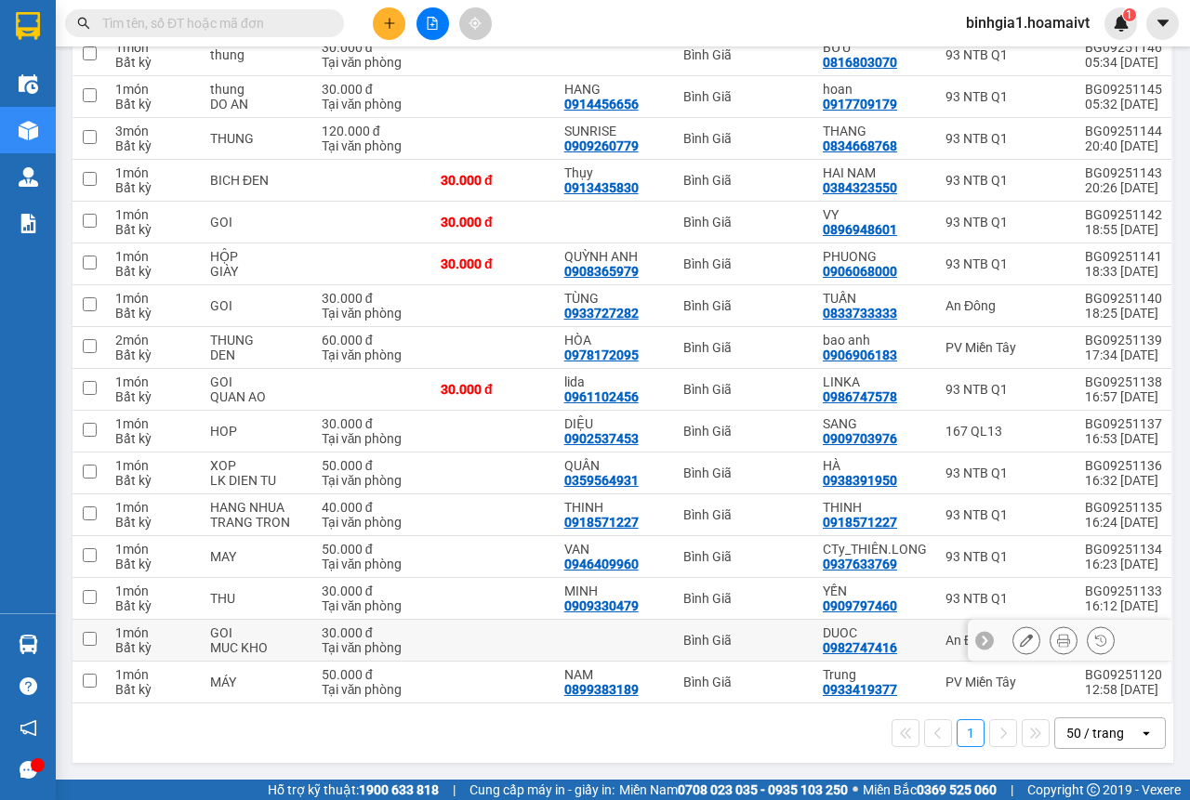
drag, startPoint x: 625, startPoint y: 631, endPoint x: 668, endPoint y: 622, distance: 44.7
click at [624, 631] on td at bounding box center [614, 641] width 119 height 42
checkbox input "true"
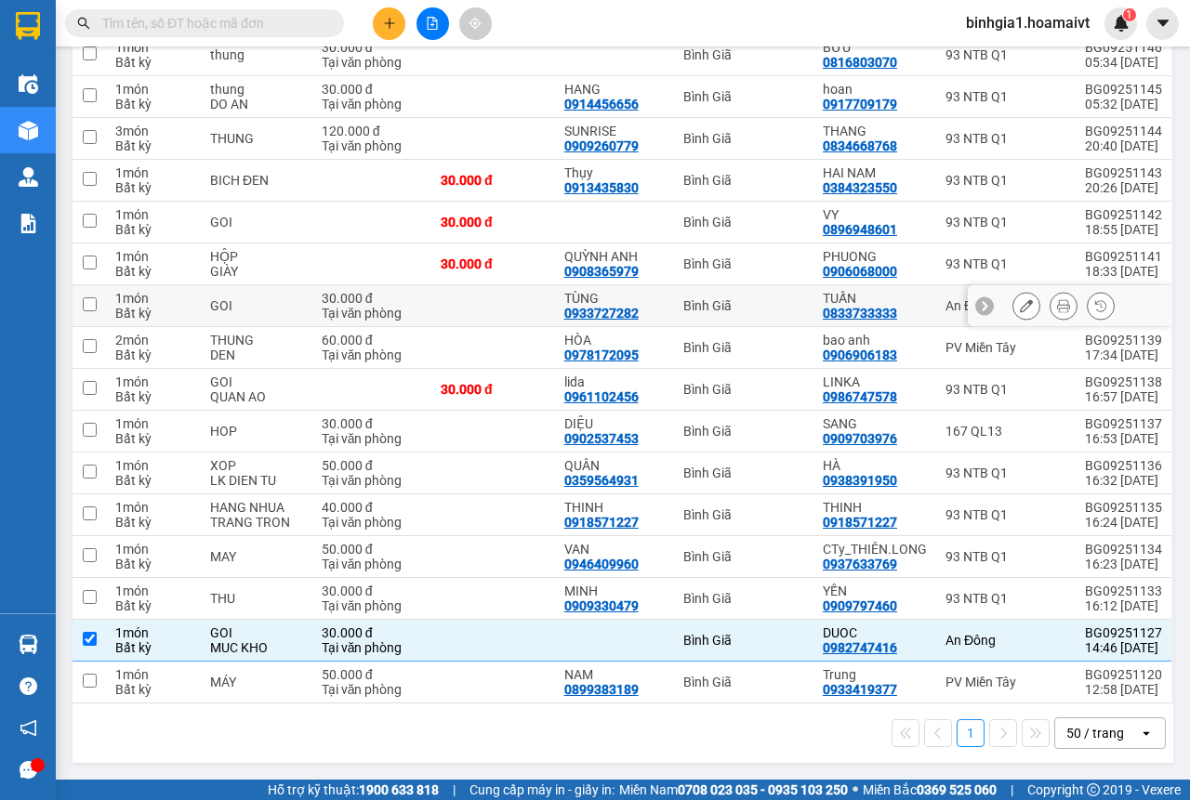
click at [862, 309] on div "0833733333" at bounding box center [859, 313] width 74 height 15
click at [726, 296] on td "Bình Giã" at bounding box center [743, 306] width 139 height 42
checkbox input "true"
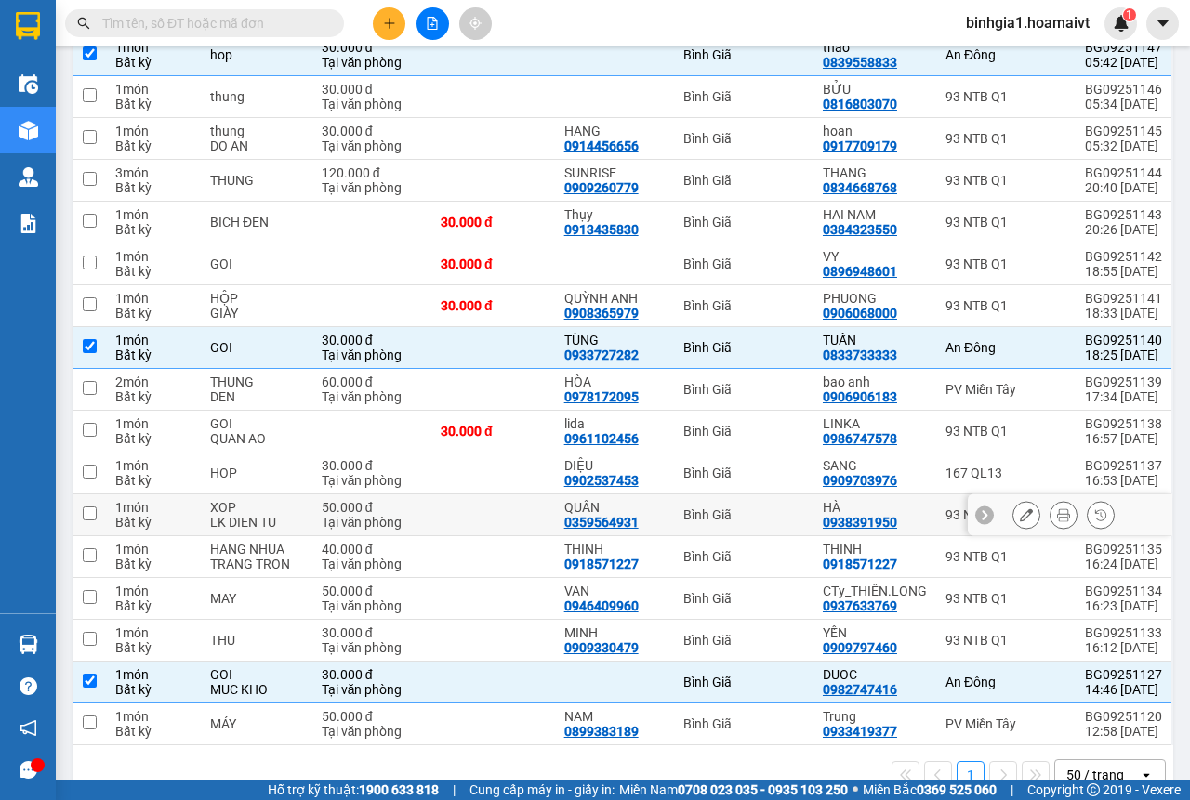
scroll to position [0, 0]
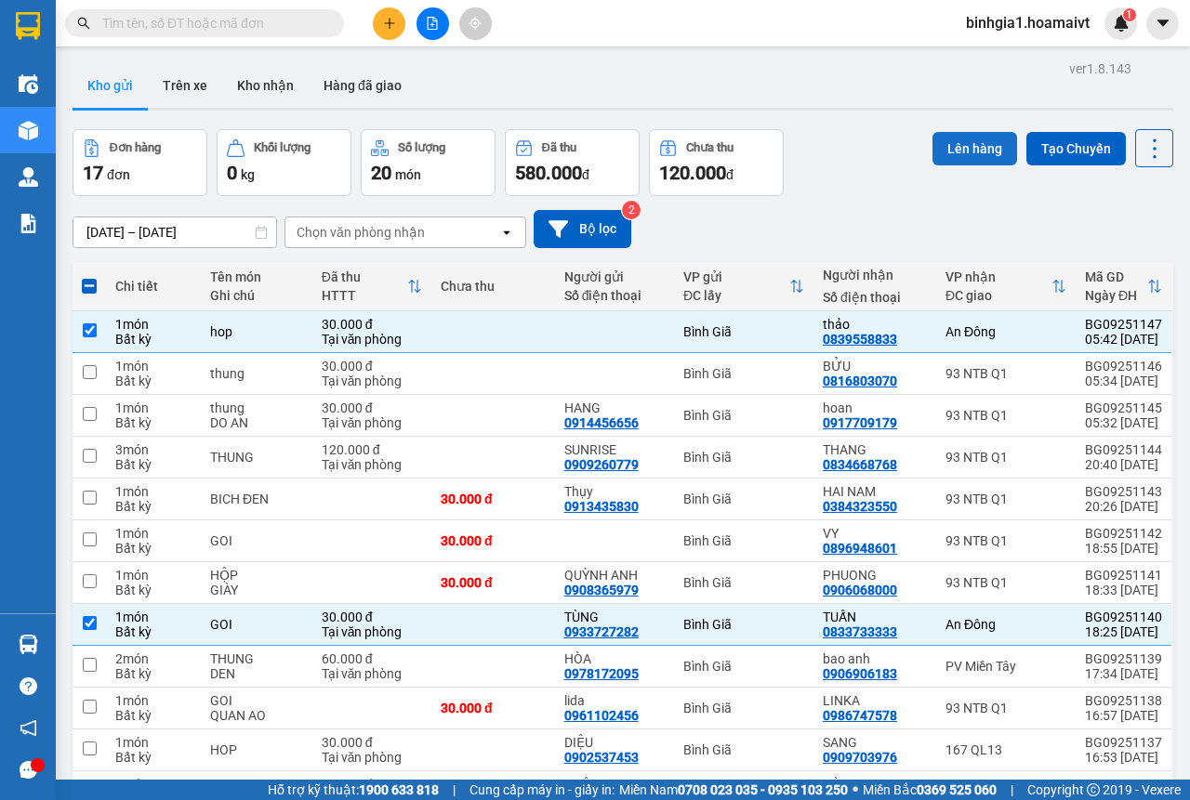
click at [933, 153] on button "Lên hàng" at bounding box center [974, 148] width 85 height 33
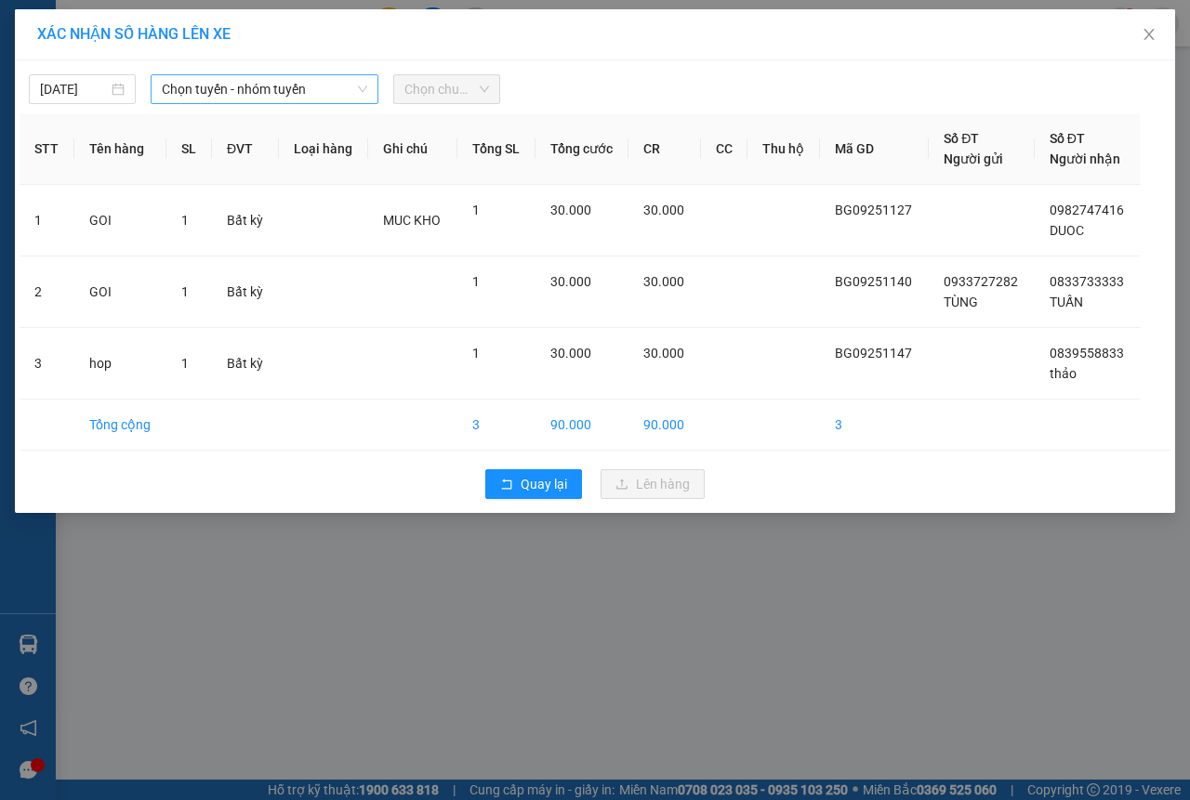
click at [256, 84] on span "Chọn tuyến - nhóm tuyến" at bounding box center [264, 89] width 205 height 28
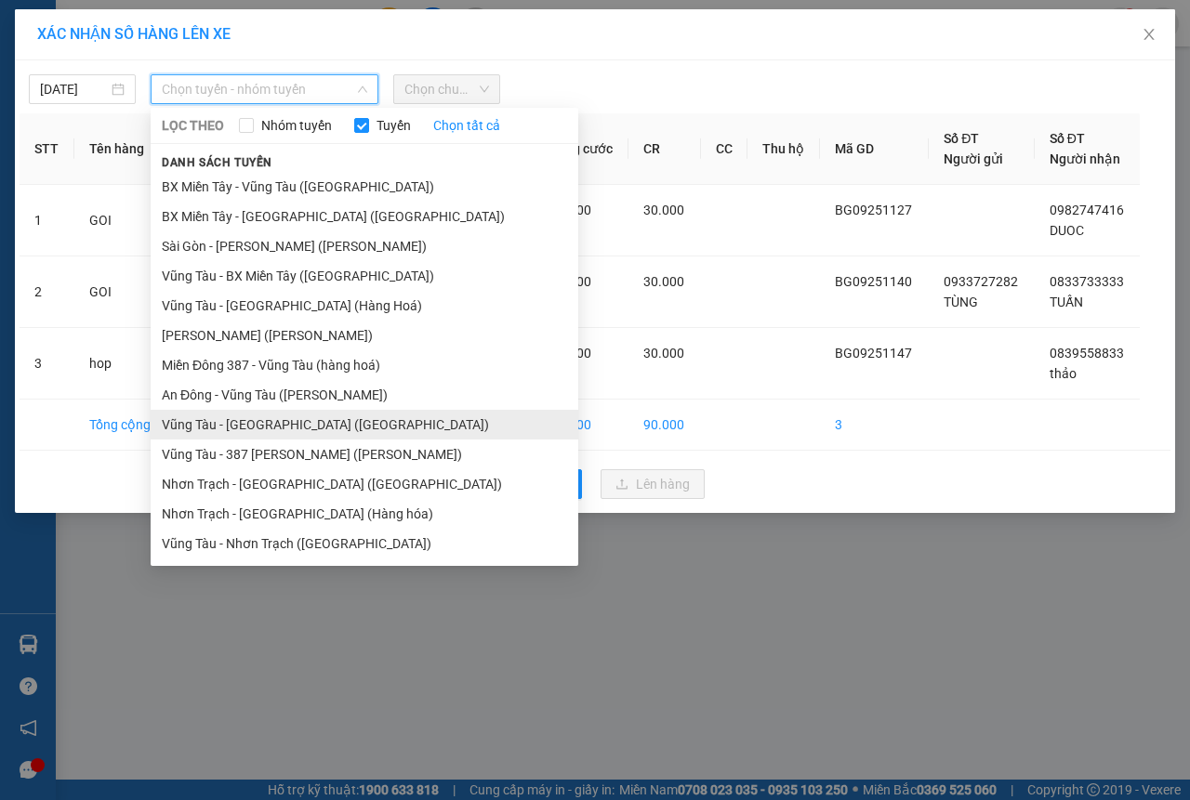
click at [299, 428] on li "Vũng Tàu - [GEOGRAPHIC_DATA] ([GEOGRAPHIC_DATA])" at bounding box center [365, 425] width 428 height 30
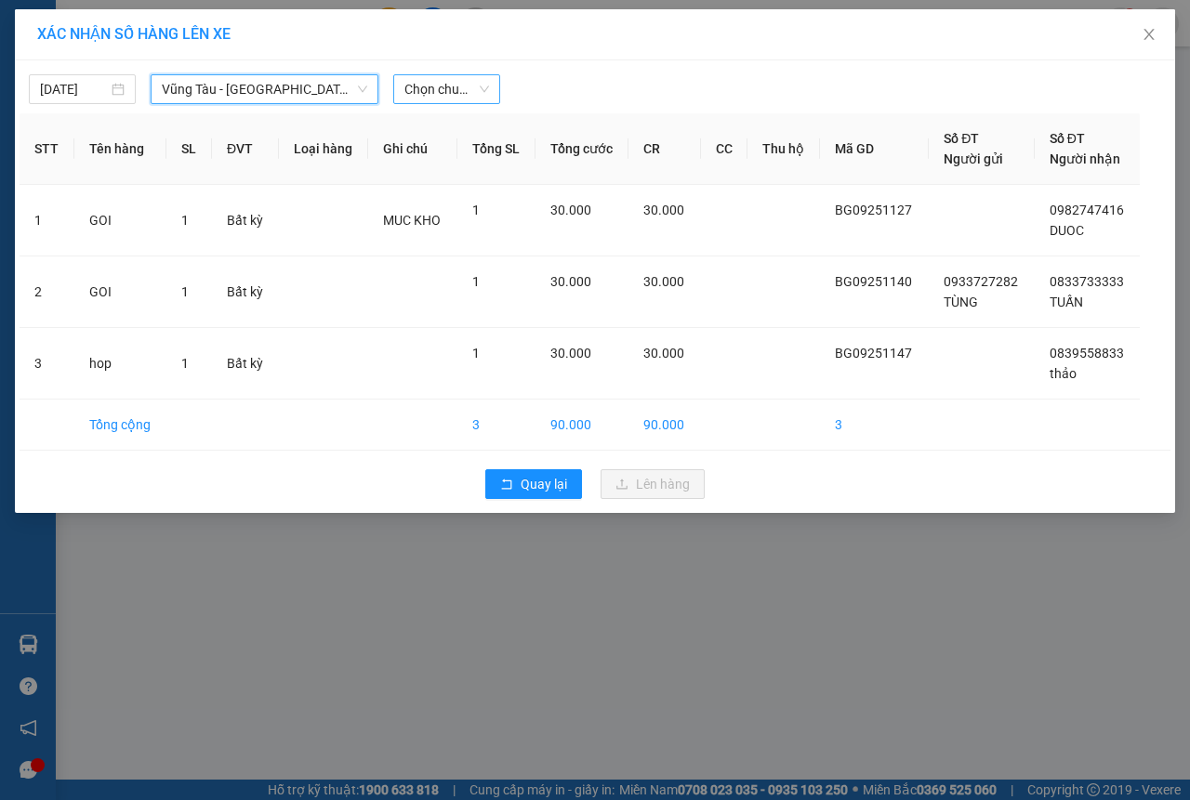
click at [473, 92] on span "Chọn chuyến" at bounding box center [446, 89] width 85 height 28
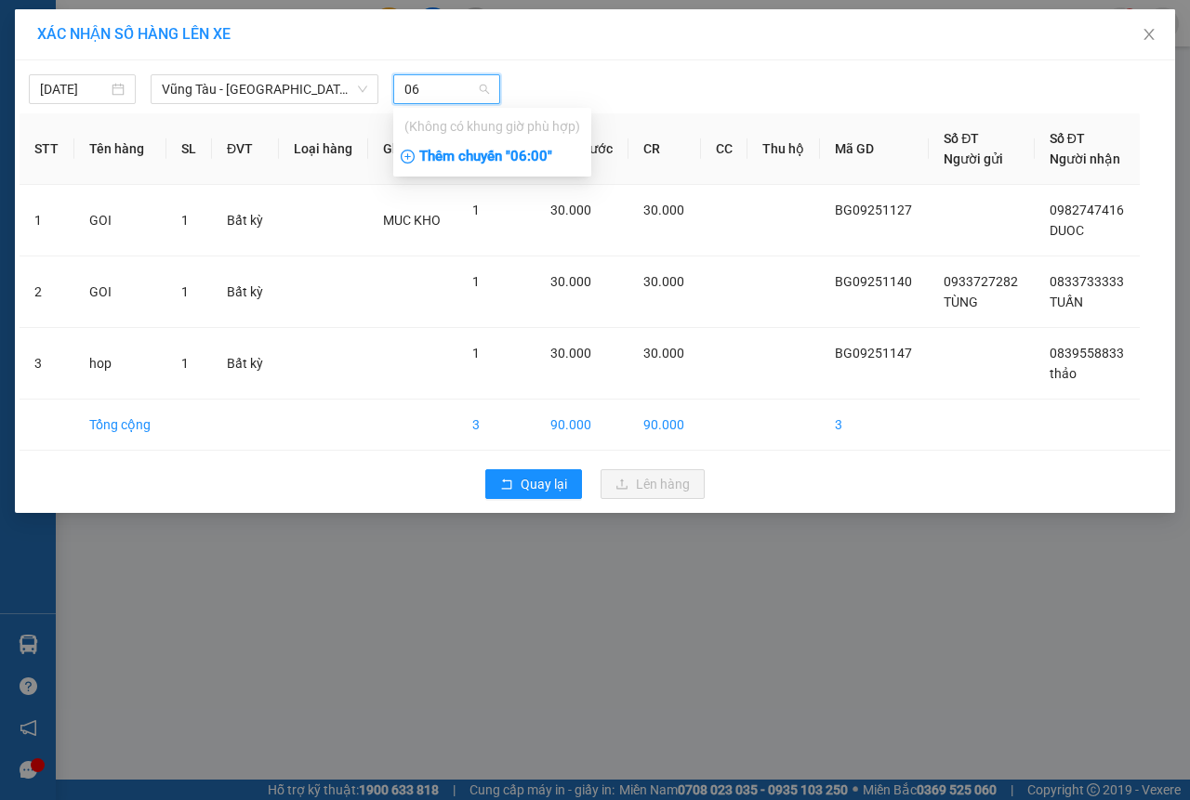
type input "06"
click at [544, 150] on div "Thêm chuyến " 06:00 "" at bounding box center [492, 157] width 198 height 32
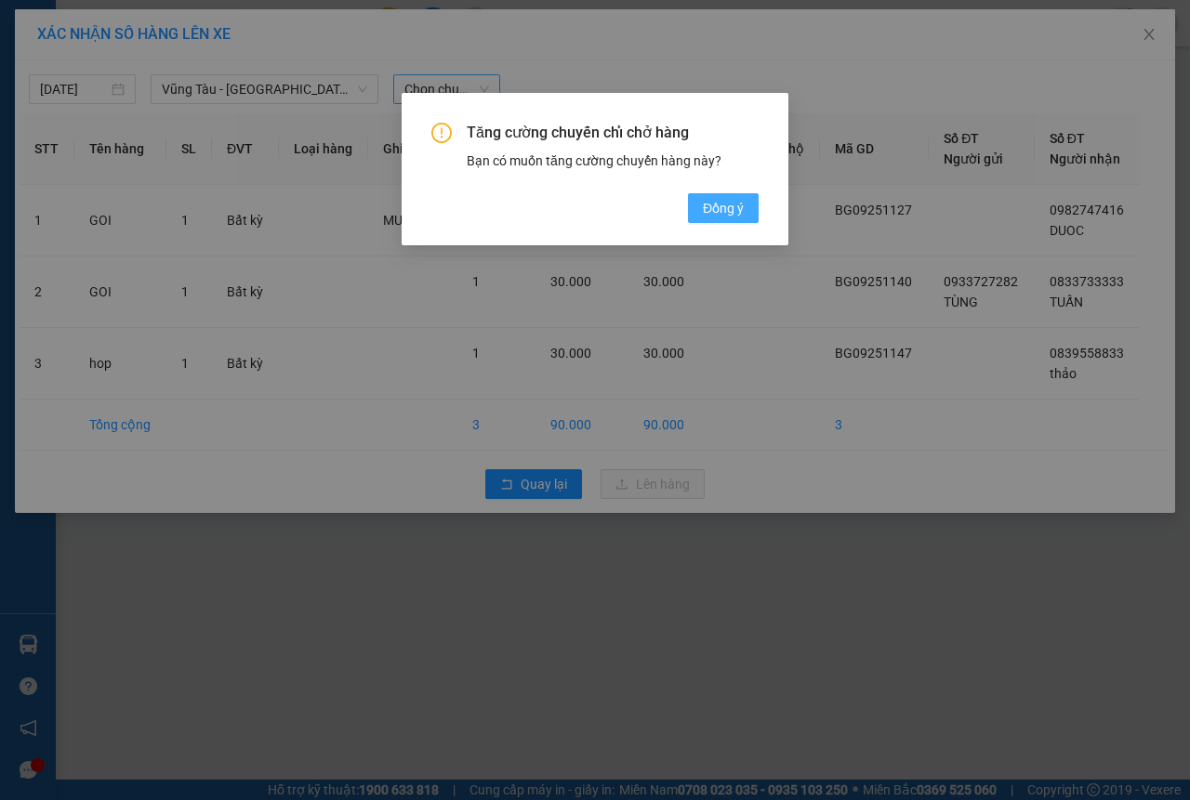
click at [731, 205] on span "Đồng ý" at bounding box center [723, 208] width 41 height 20
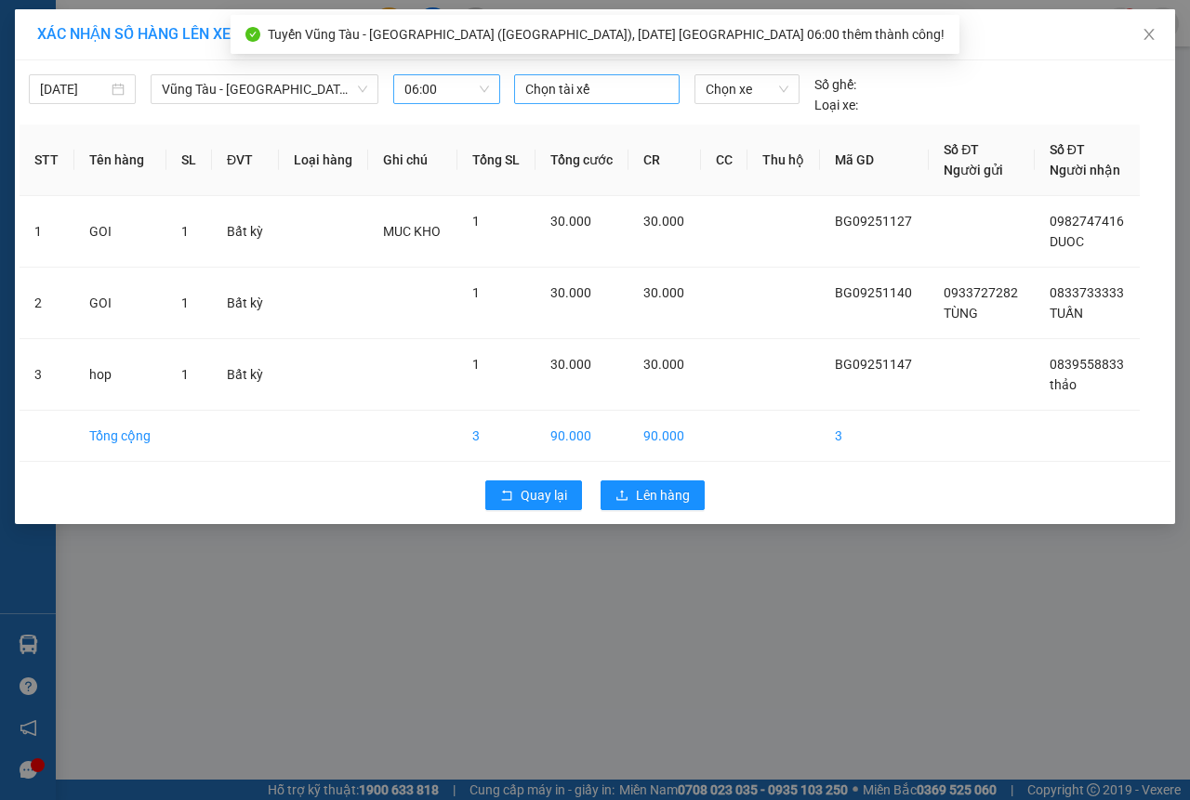
click at [552, 94] on div at bounding box center [597, 89] width 156 height 22
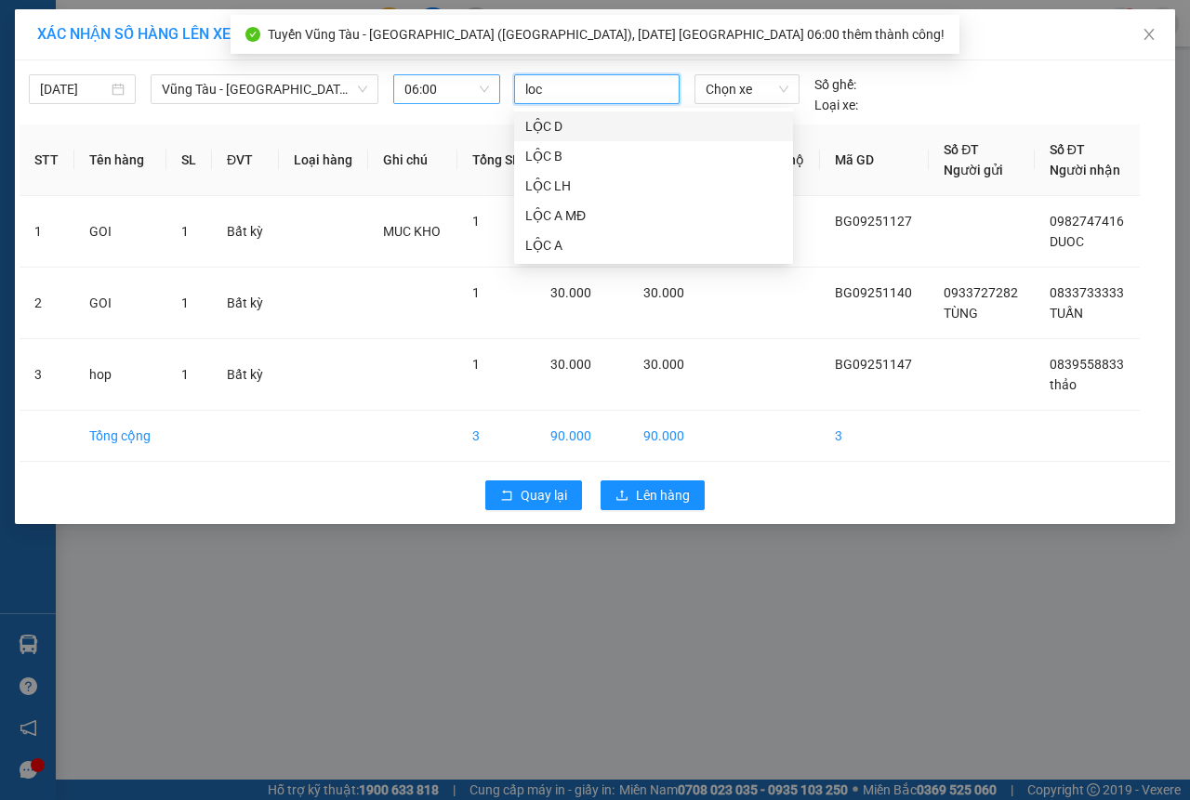
type input "loc d"
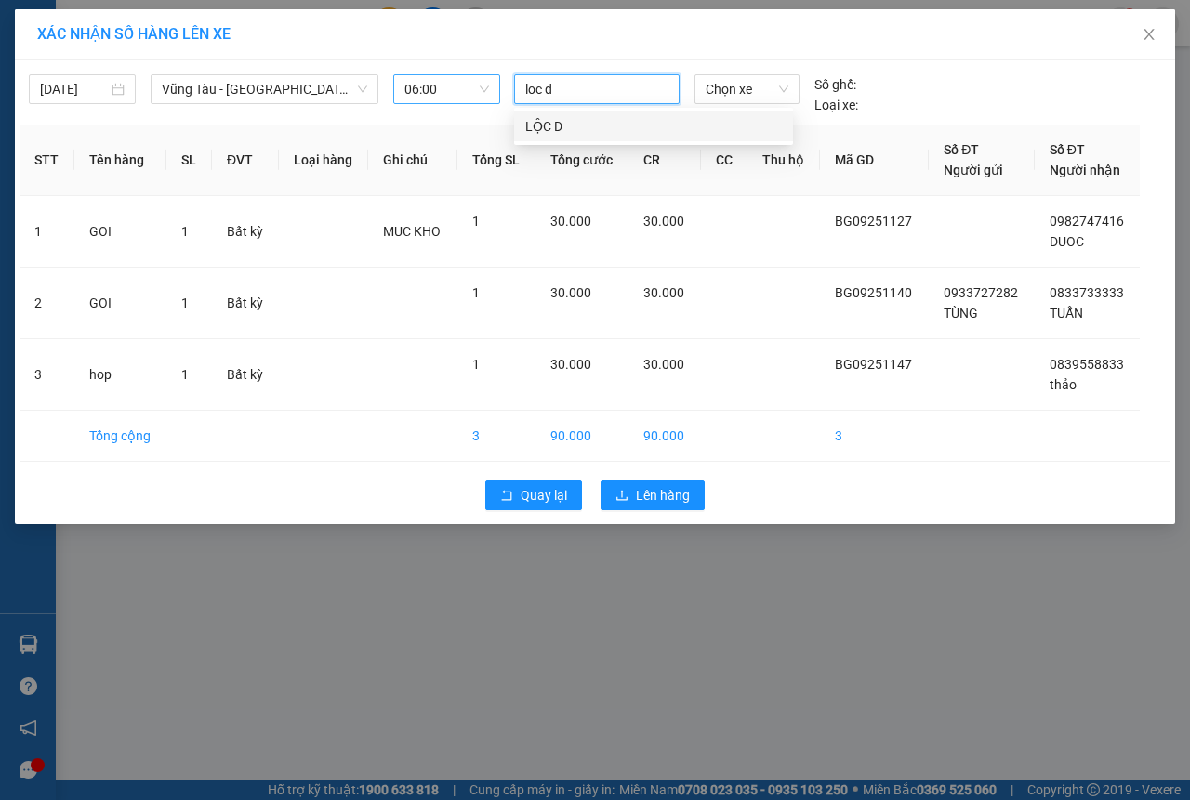
click at [555, 122] on div "LỘC D" at bounding box center [653, 126] width 257 height 20
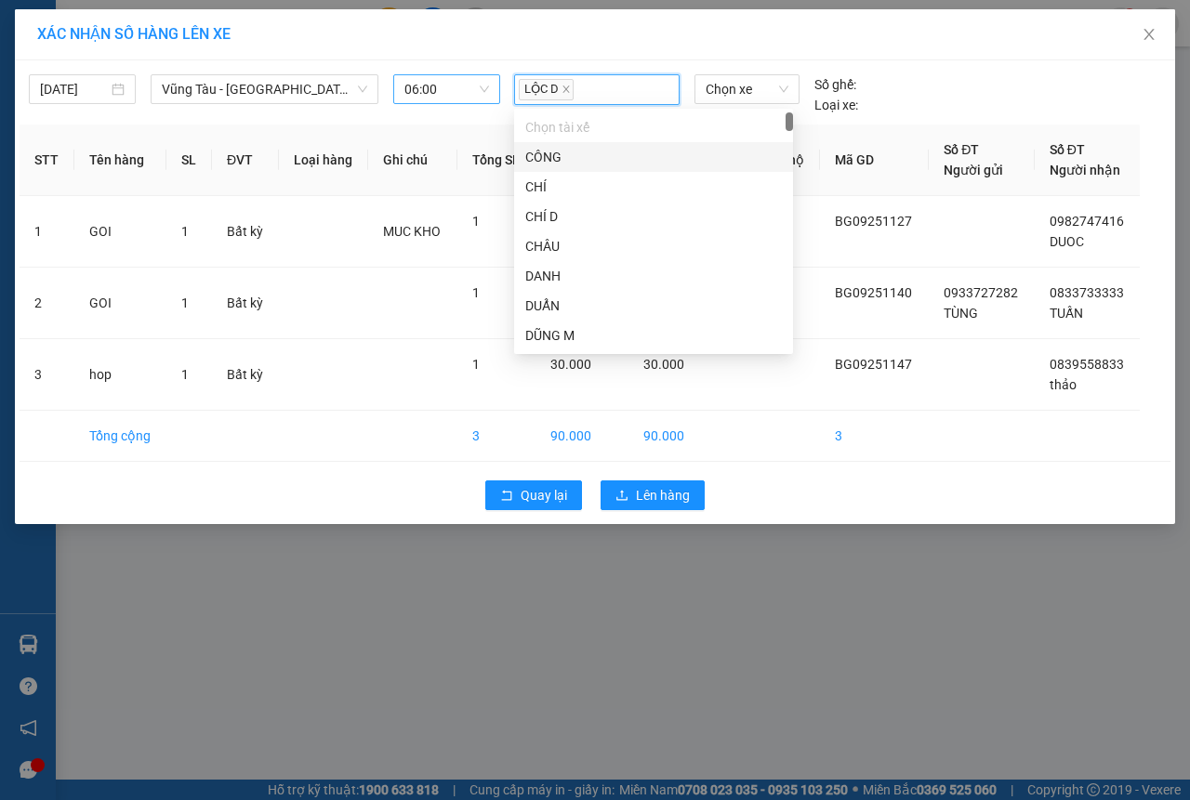
click at [490, 47] on div "XÁC NHẬN SỐ HÀNG LÊN XE" at bounding box center [595, 34] width 1160 height 51
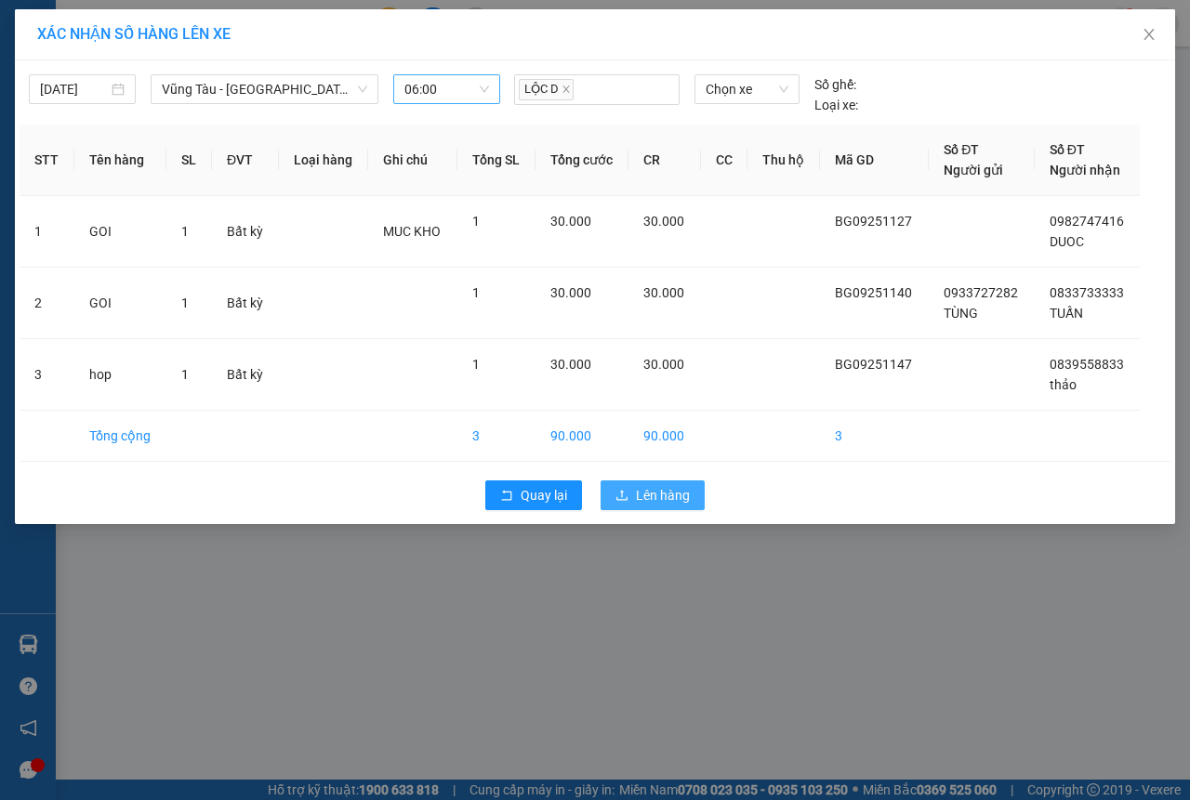
click at [658, 494] on span "Lên hàng" at bounding box center [663, 495] width 54 height 20
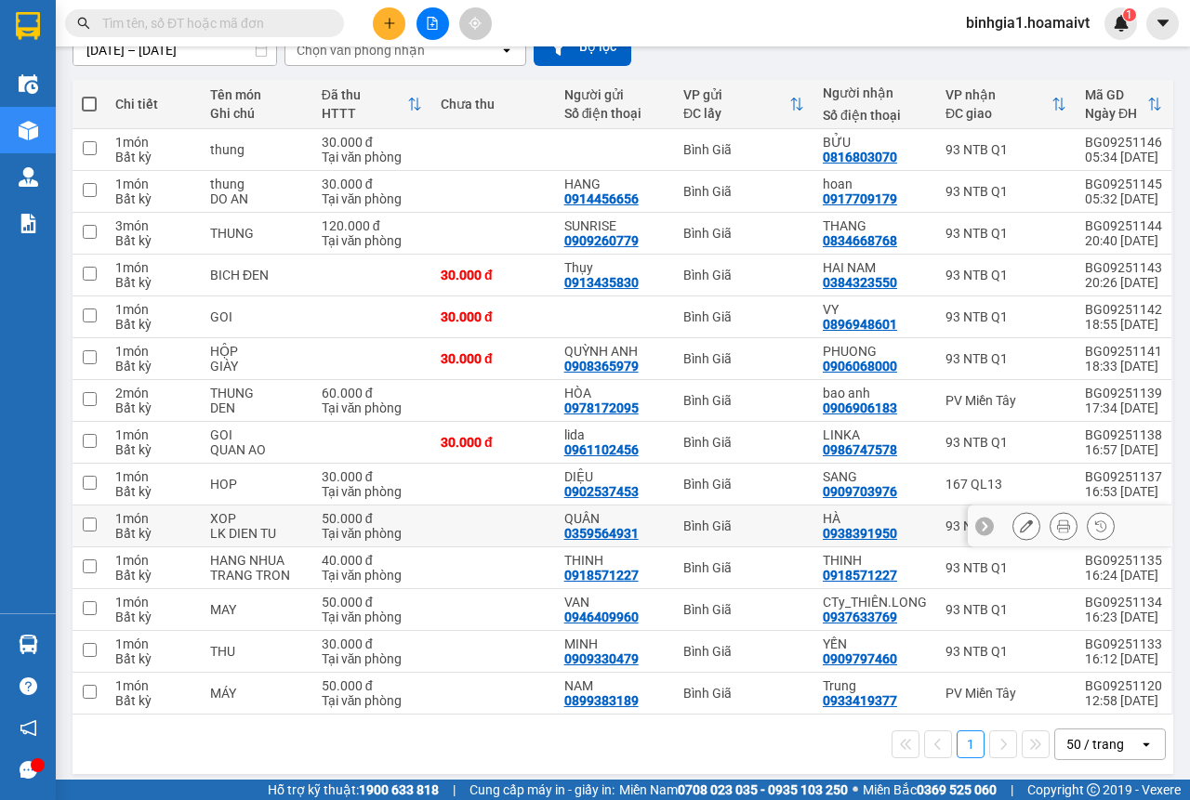
scroll to position [193, 0]
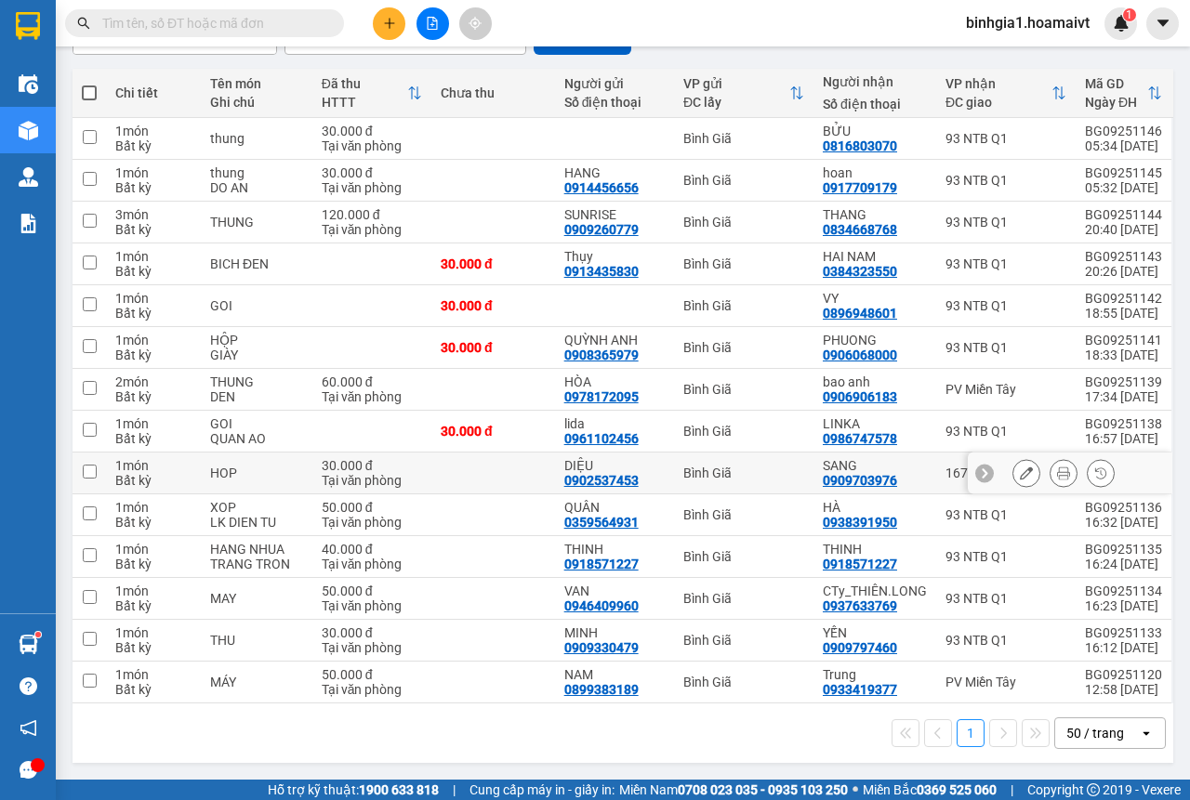
drag, startPoint x: 480, startPoint y: 490, endPoint x: 915, endPoint y: 599, distance: 449.5
drag, startPoint x: 915, startPoint y: 599, endPoint x: 34, endPoint y: 269, distance: 941.1
click at [34, 269] on div "Điều hành xe Kho hàng mới Quản [PERSON_NAME] lý chuyến Quản lý khách hàng mới Q…" at bounding box center [28, 336] width 56 height 553
